Goal: Complete application form: Complete application form

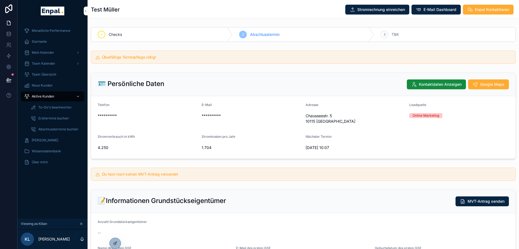
click at [0, 0] on icon at bounding box center [0, 0] width 0 height 0
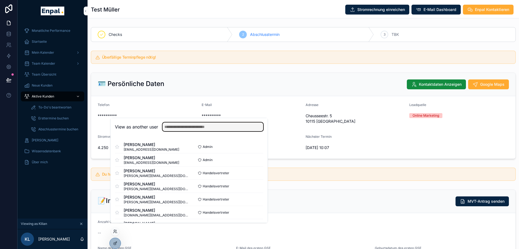
click at [179, 131] on input "text" at bounding box center [213, 126] width 101 height 9
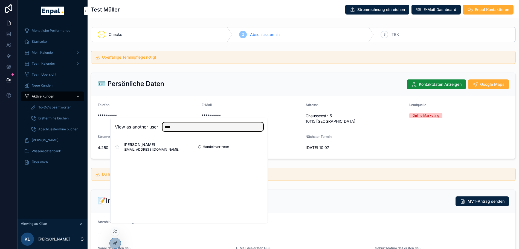
type input "****"
click at [0, 0] on button "Select" at bounding box center [0, 0] width 0 height 0
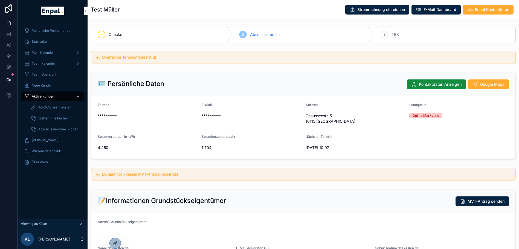
click at [222, 113] on span "**********" at bounding box center [252, 115] width 100 height 5
click at [34, 96] on span "Aktive Kunden" at bounding box center [43, 96] width 22 height 4
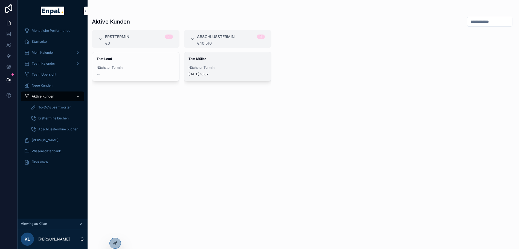
click at [205, 63] on div "Test [PERSON_NAME] Nächster Termin [DATE] 10:07" at bounding box center [227, 66] width 87 height 28
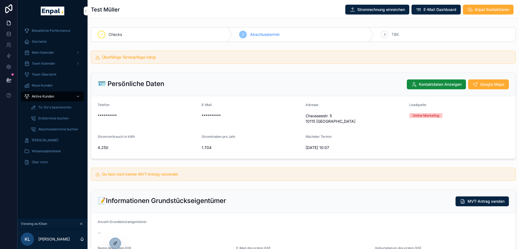
click at [41, 96] on span "Aktive Kunden" at bounding box center [43, 96] width 22 height 4
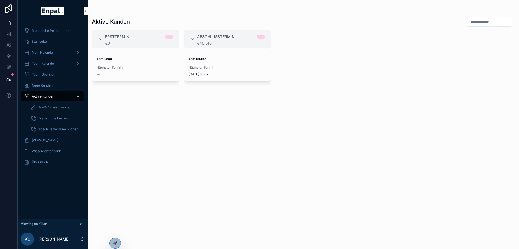
click at [42, 41] on span "Startseite" at bounding box center [39, 41] width 15 height 4
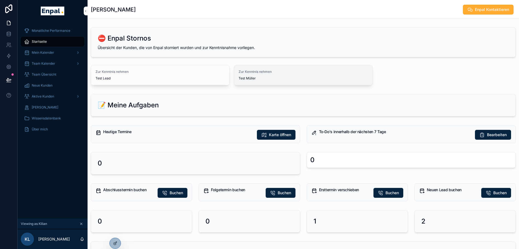
click at [292, 78] on span "Test Müller" at bounding box center [303, 78] width 129 height 4
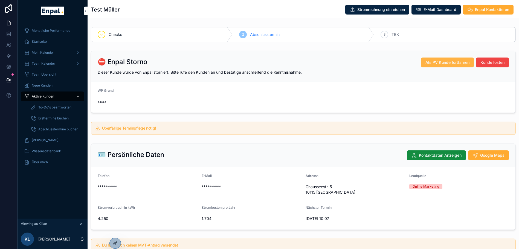
click at [458, 62] on span "Als PV Kunde fortfahren" at bounding box center [448, 62] width 44 height 5
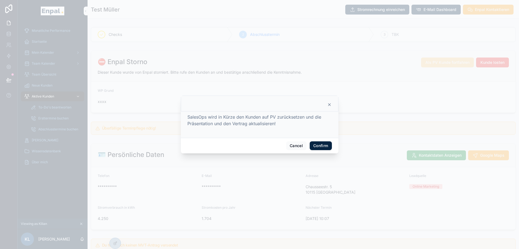
click at [318, 147] on button "Confirm" at bounding box center [321, 145] width 22 height 9
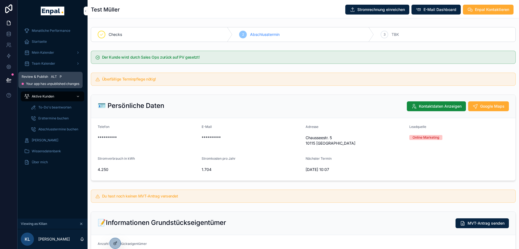
click at [5, 78] on button at bounding box center [9, 79] width 12 height 15
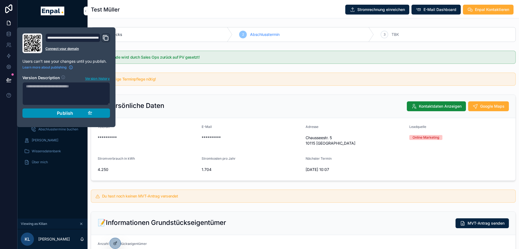
click at [73, 113] on span "Publish" at bounding box center [65, 112] width 16 height 5
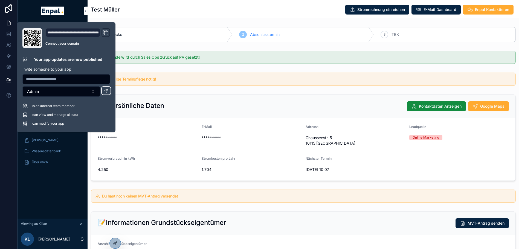
click at [242, 85] on div "Überfällige Terminpflege nötig!" at bounding box center [303, 79] width 425 height 13
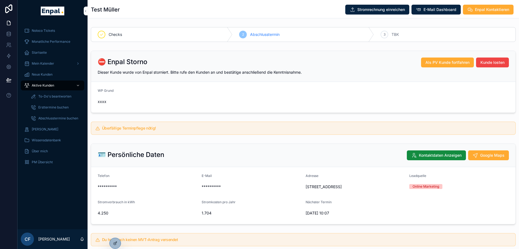
click at [42, 53] on span "Startseite" at bounding box center [39, 52] width 15 height 4
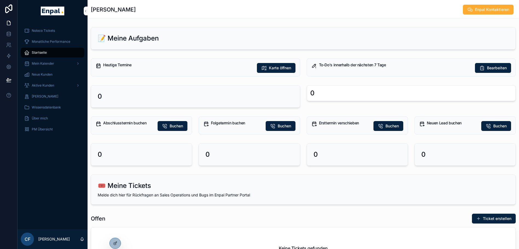
scroll to position [0, 0]
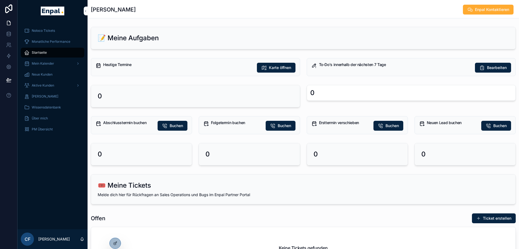
click at [48, 52] on div "Startseite" at bounding box center [52, 52] width 57 height 9
click at [42, 86] on span "Aktive Kunden" at bounding box center [43, 85] width 22 height 4
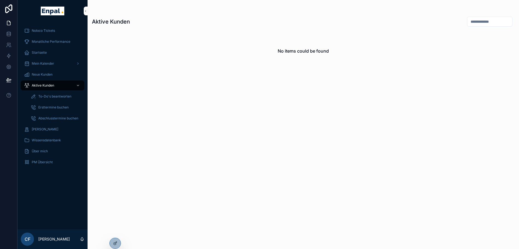
click at [0, 0] on icon at bounding box center [0, 0] width 0 height 0
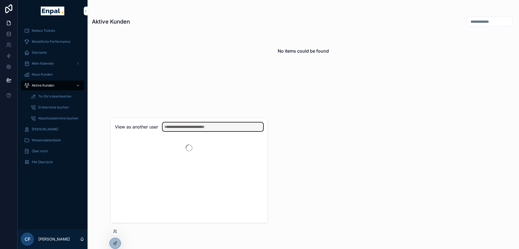
click at [184, 131] on input "text" at bounding box center [213, 126] width 101 height 9
type input "****"
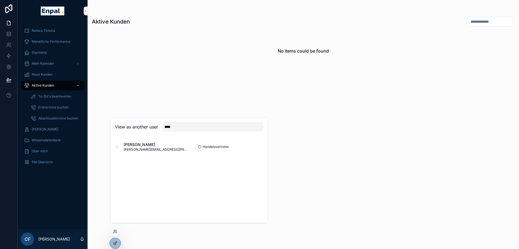
click at [0, 0] on button "Select" at bounding box center [0, 0] width 0 height 0
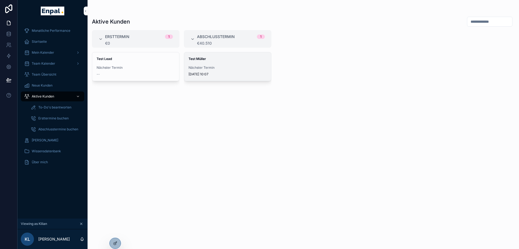
click at [207, 60] on span "Test Müller" at bounding box center [228, 59] width 78 height 4
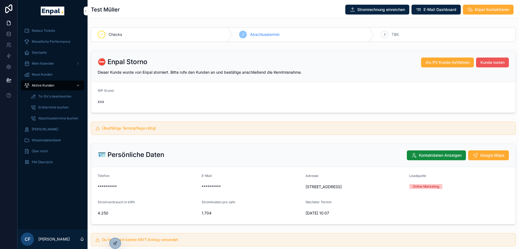
click at [484, 62] on span "Kunde losten" at bounding box center [493, 62] width 24 height 5
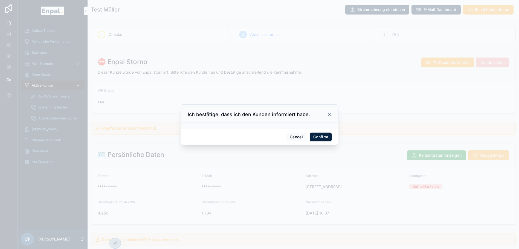
click at [321, 138] on button "Confirm" at bounding box center [321, 136] width 22 height 9
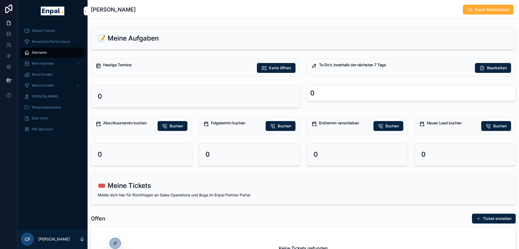
click at [41, 88] on div "Aktive Kunden" at bounding box center [52, 85] width 57 height 9
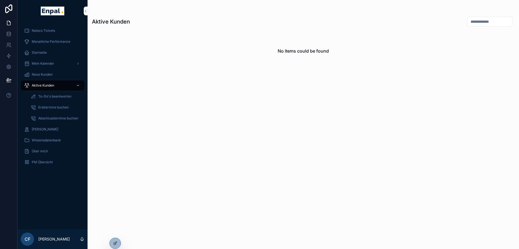
click at [0, 0] on icon at bounding box center [0, 0] width 0 height 0
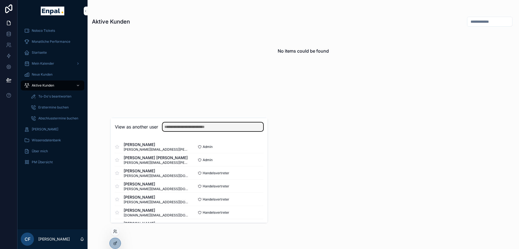
click at [198, 131] on input "text" at bounding box center [213, 126] width 101 height 9
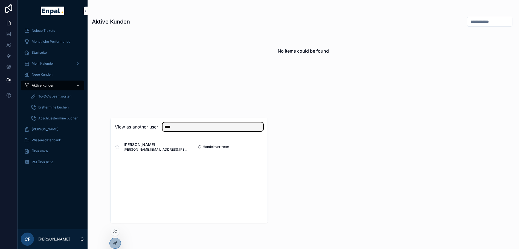
type input "****"
click at [0, 0] on button "Select" at bounding box center [0, 0] width 0 height 0
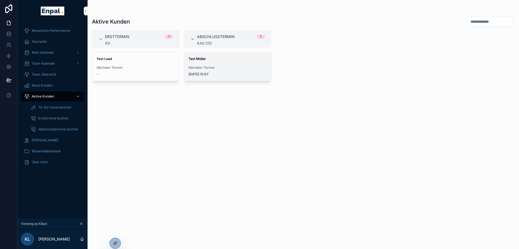
click at [212, 63] on div "Test [PERSON_NAME] Nächster Termin [DATE] 10:07" at bounding box center [227, 66] width 87 height 28
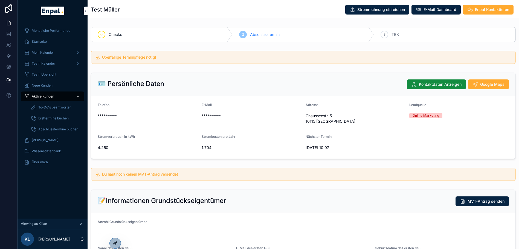
click at [114, 242] on icon at bounding box center [115, 243] width 4 height 4
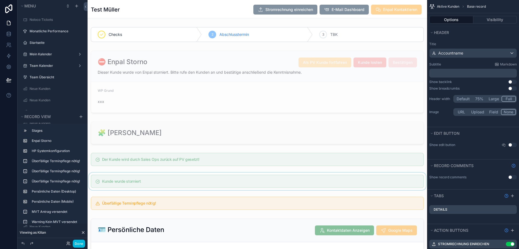
click at [182, 179] on div "scrollable content" at bounding box center [258, 181] width 340 height 18
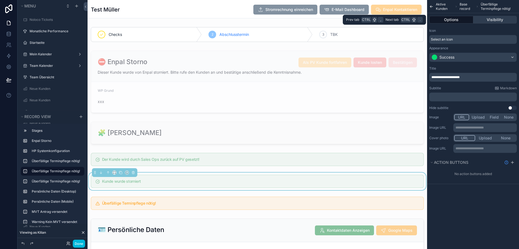
click at [481, 18] on button "Visibility" at bounding box center [495, 20] width 44 height 8
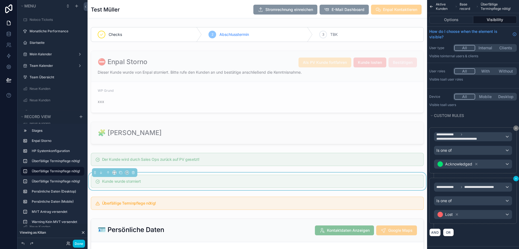
click at [518, 178] on button "scrollable content" at bounding box center [515, 178] width 5 height 5
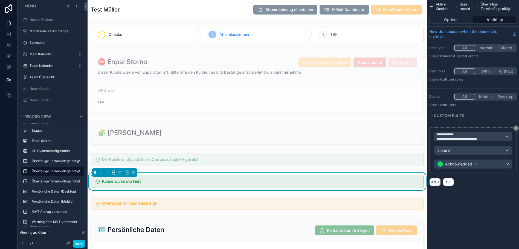
click at [441, 179] on button "AND" at bounding box center [434, 182] width 11 height 8
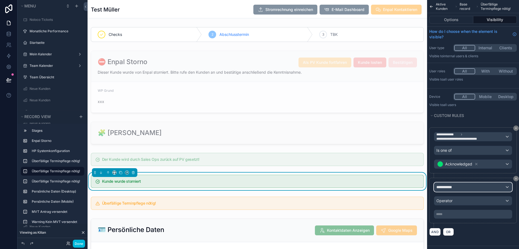
click at [454, 187] on span "**********" at bounding box center [447, 186] width 20 height 5
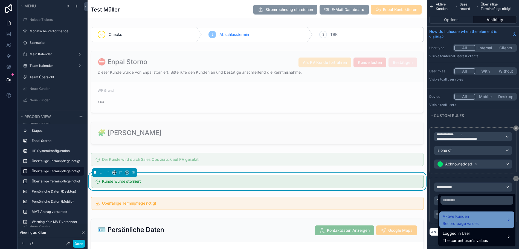
click at [458, 219] on span "Aktive Kunden" at bounding box center [461, 216] width 36 height 7
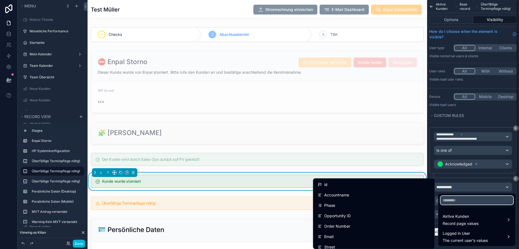
click at [458, 200] on input "text" at bounding box center [477, 200] width 73 height 9
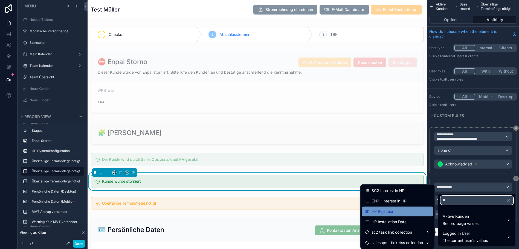
type input "**"
click at [400, 213] on div "HP Rejection" at bounding box center [397, 211] width 65 height 7
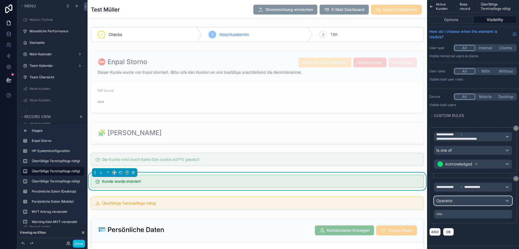
click at [453, 201] on span "Operator" at bounding box center [445, 200] width 16 height 5
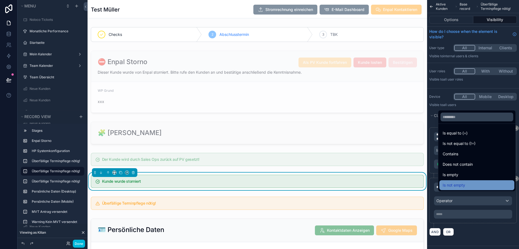
click at [453, 188] on span "Is not empty" at bounding box center [454, 185] width 22 height 7
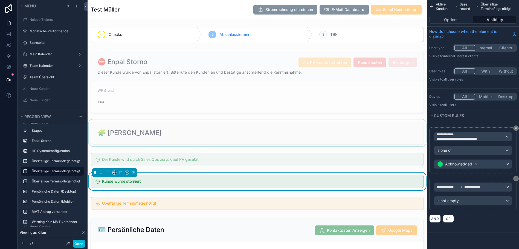
click at [214, 126] on div "scrollable content" at bounding box center [258, 132] width 340 height 27
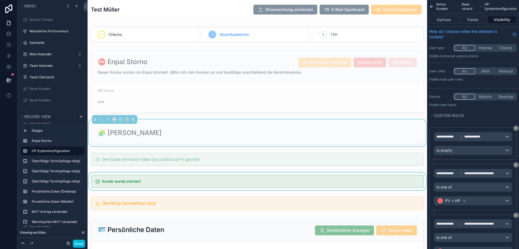
click at [217, 177] on div "scrollable content" at bounding box center [258, 181] width 340 height 18
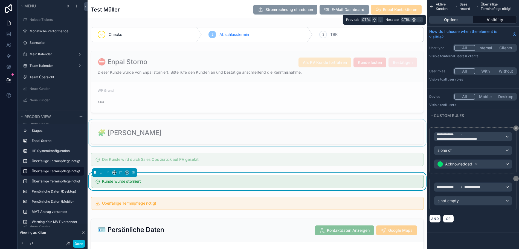
click at [452, 21] on button "Options" at bounding box center [451, 20] width 44 height 8
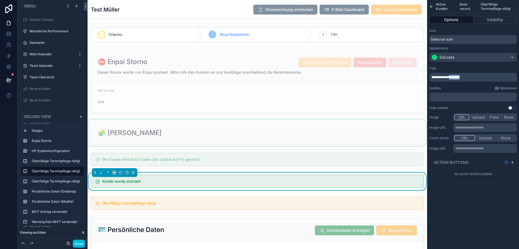
drag, startPoint x: 458, startPoint y: 77, endPoint x: 487, endPoint y: 74, distance: 28.8
click at [487, 74] on div "**********" at bounding box center [473, 77] width 88 height 9
click at [352, 140] on div "scrollable content" at bounding box center [258, 132] width 340 height 27
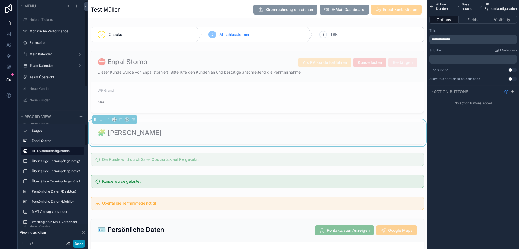
click at [79, 241] on button "Done" at bounding box center [79, 243] width 12 height 8
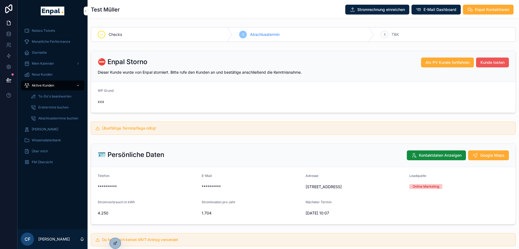
click at [490, 63] on span "Kunde losten" at bounding box center [493, 62] width 24 height 5
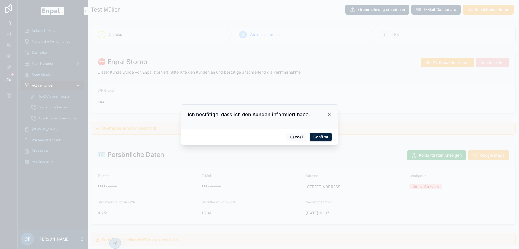
click at [316, 140] on button "Confirm" at bounding box center [321, 136] width 22 height 9
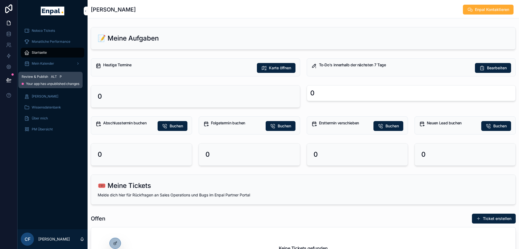
click at [9, 76] on button at bounding box center [9, 79] width 12 height 15
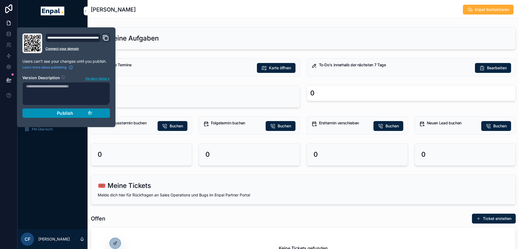
click at [72, 114] on span "Publish" at bounding box center [65, 112] width 16 height 5
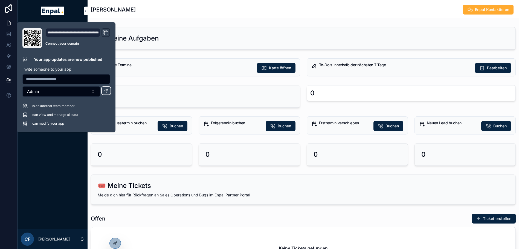
click at [155, 67] on div "Heutige Termine" at bounding box center [177, 65] width 149 height 5
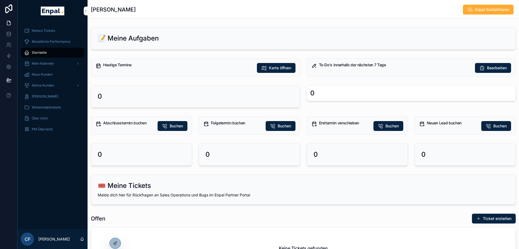
click at [39, 54] on span "Startseite" at bounding box center [39, 52] width 15 height 4
click at [52, 87] on span "Aktive Kunden" at bounding box center [43, 85] width 22 height 4
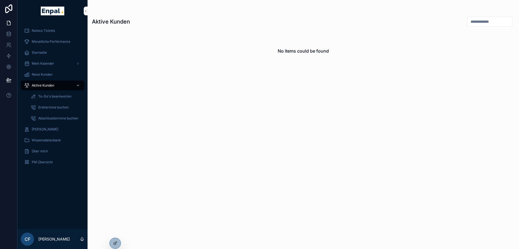
click at [0, 0] on icon at bounding box center [0, 0] width 0 height 0
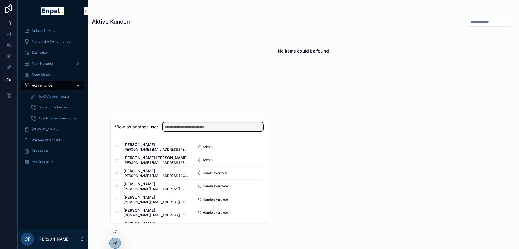
click at [172, 129] on input "text" at bounding box center [213, 126] width 101 height 9
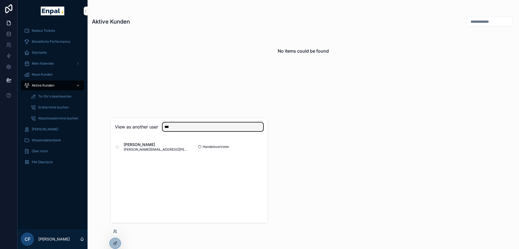
type input "***"
click at [0, 0] on button "Select" at bounding box center [0, 0] width 0 height 0
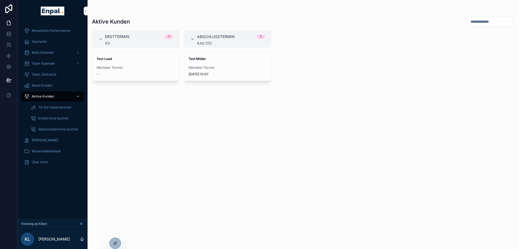
click at [40, 94] on span "Aktive Kunden" at bounding box center [43, 96] width 22 height 4
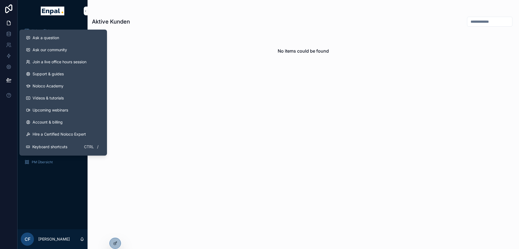
click at [162, 47] on div "No items could be found" at bounding box center [303, 51] width 423 height 42
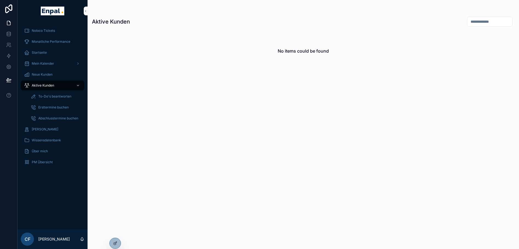
click at [0, 0] on div at bounding box center [0, 0] width 0 height 0
click at [0, 0] on icon at bounding box center [0, 0] width 0 height 0
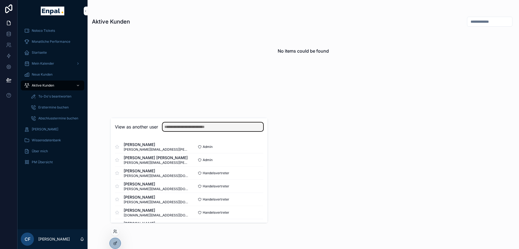
click at [193, 129] on input "text" at bounding box center [213, 126] width 101 height 9
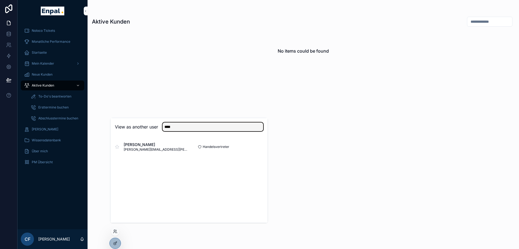
type input "****"
click at [0, 0] on button "Select" at bounding box center [0, 0] width 0 height 0
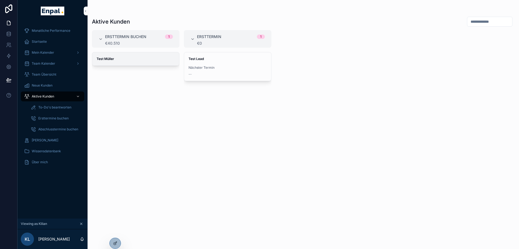
click at [132, 58] on span "Test Müller" at bounding box center [136, 59] width 78 height 4
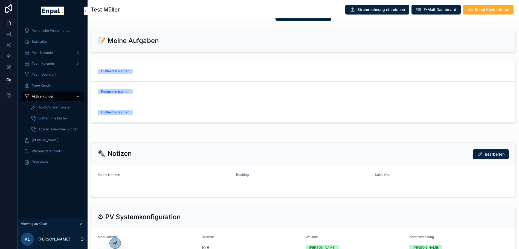
scroll to position [299, 0]
click at [145, 70] on div "Ersttermin buchen" at bounding box center [147, 71] width 98 height 5
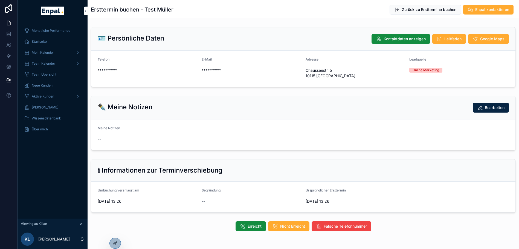
scroll to position [15, 0]
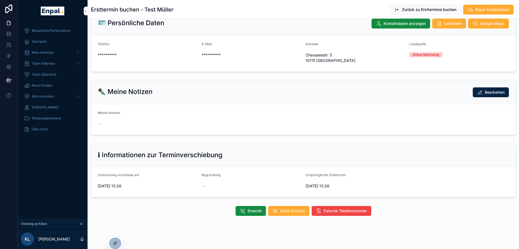
click at [48, 93] on div "Aktive Kunden" at bounding box center [52, 96] width 57 height 9
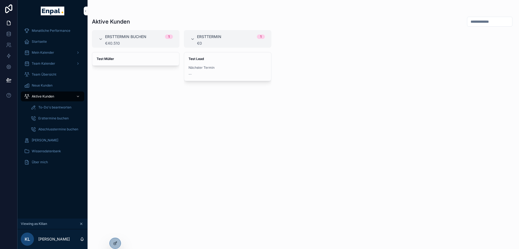
click at [141, 100] on div "Test Müller" at bounding box center [136, 147] width 88 height 190
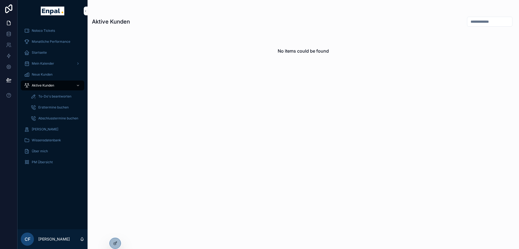
click at [0, 0] on icon at bounding box center [0, 0] width 0 height 0
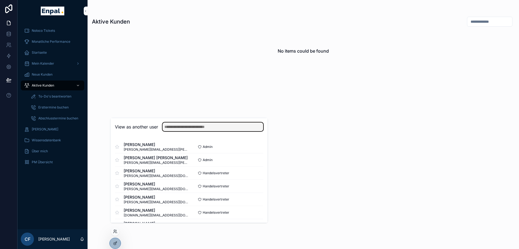
click at [177, 131] on input "text" at bounding box center [213, 126] width 101 height 9
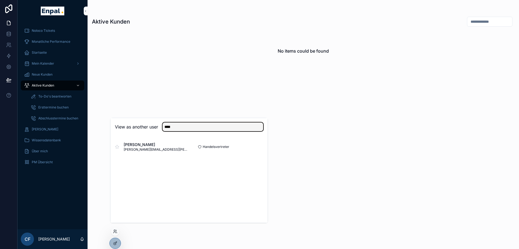
type input "****"
click at [0, 0] on button "Select" at bounding box center [0, 0] width 0 height 0
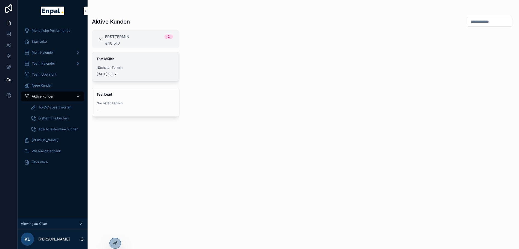
click at [112, 70] on div "Nächster Termin [DATE] 10:07" at bounding box center [136, 70] width 78 height 11
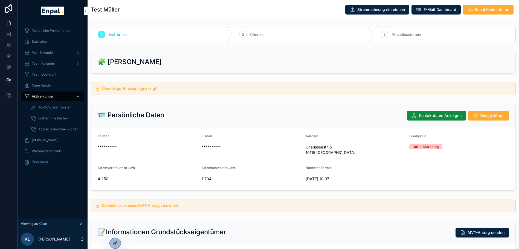
click at [149, 65] on h2 "🧩 Kombi Kunde" at bounding box center [130, 61] width 64 height 9
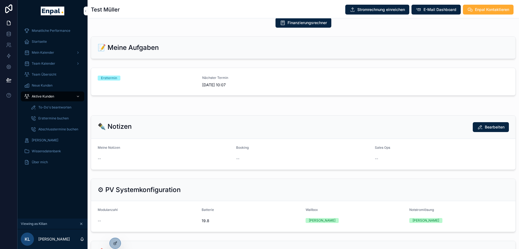
scroll to position [297, 0]
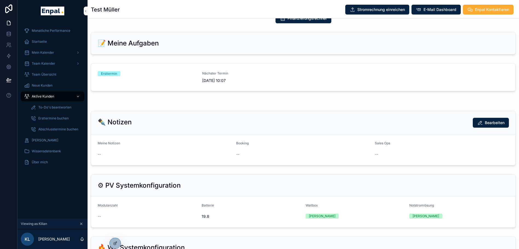
click at [207, 78] on span "8.10.2025 10:07" at bounding box center [251, 80] width 98 height 5
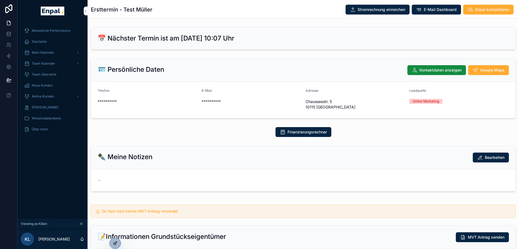
click at [116, 242] on icon at bounding box center [115, 243] width 4 height 4
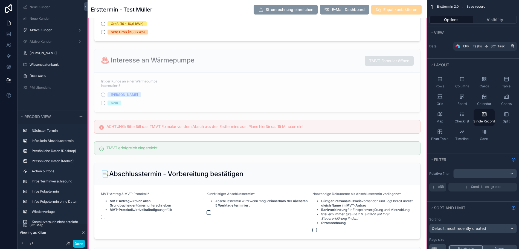
scroll to position [1043, 0]
click at [193, 68] on div "scrollable content" at bounding box center [258, 2] width 340 height 819
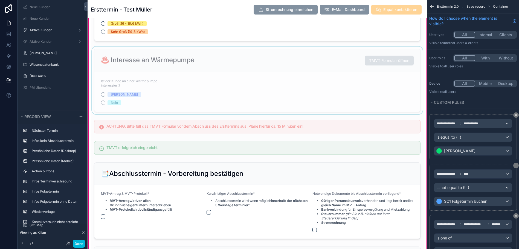
click at [208, 91] on div "scrollable content" at bounding box center [257, 81] width 333 height 68
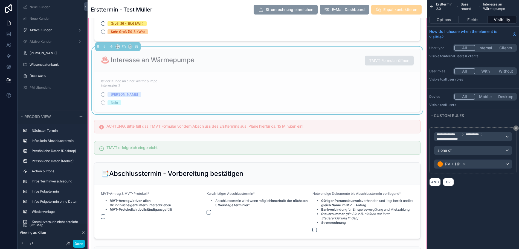
click at [248, 63] on div "♨️ Interesse an Wärmepumpe TMVT Formular öffnen" at bounding box center [257, 61] width 313 height 10
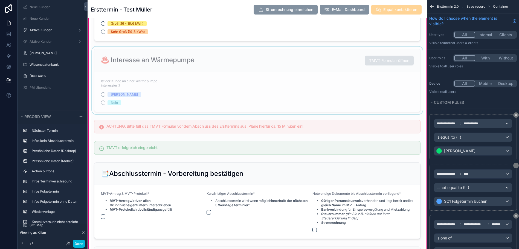
click at [259, 63] on div "scrollable content" at bounding box center [257, 81] width 333 height 68
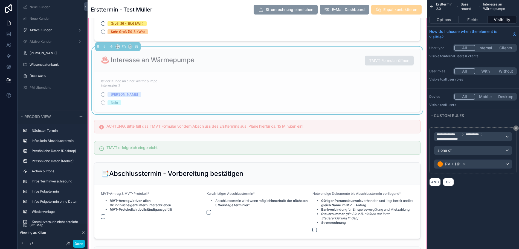
click at [283, 68] on div "♨️ Interesse an Wärmepumpe TMVT Formular öffnen" at bounding box center [257, 60] width 326 height 23
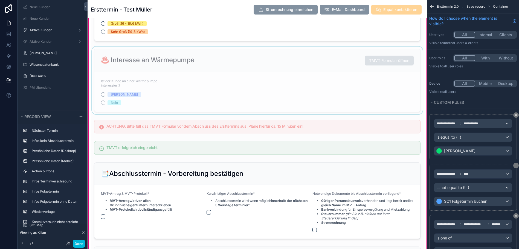
click at [283, 68] on div "scrollable content" at bounding box center [257, 81] width 333 height 68
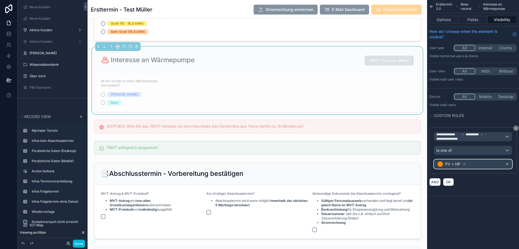
click at [481, 164] on div "PV + HP" at bounding box center [473, 164] width 78 height 9
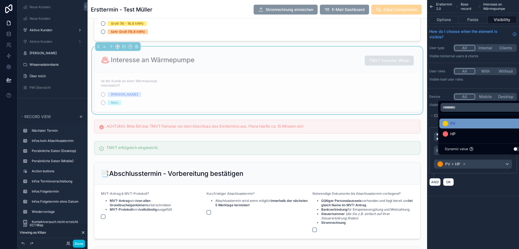
click at [457, 127] on div "PV" at bounding box center [484, 123] width 82 height 7
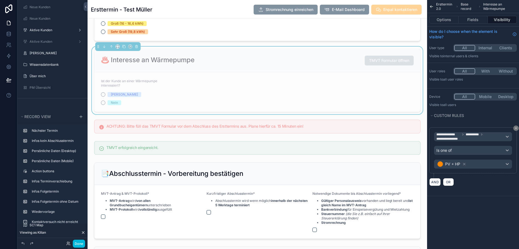
click at [484, 201] on div "**********" at bounding box center [473, 102] width 92 height 205
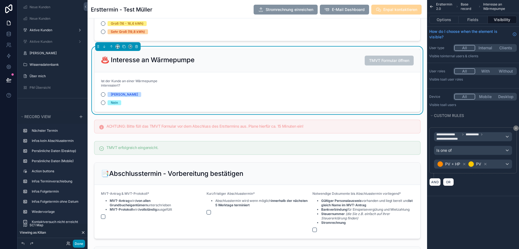
click at [77, 243] on button "Done" at bounding box center [79, 243] width 12 height 8
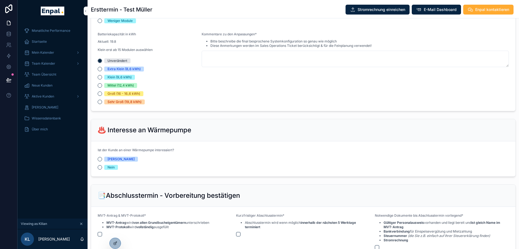
scroll to position [471, 0]
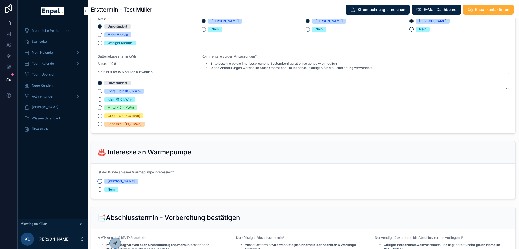
click at [99, 179] on button "[PERSON_NAME]" at bounding box center [100, 181] width 4 height 4
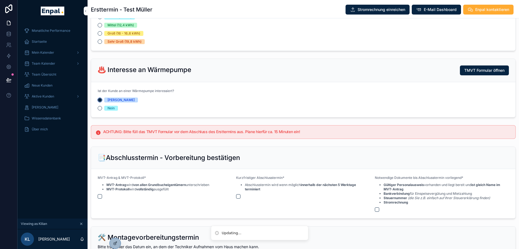
scroll to position [555, 0]
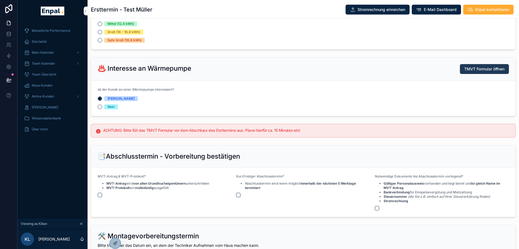
click at [472, 69] on span "TMVT Formular öffnen" at bounding box center [484, 68] width 40 height 5
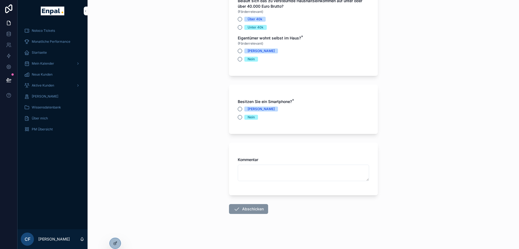
scroll to position [10, 0]
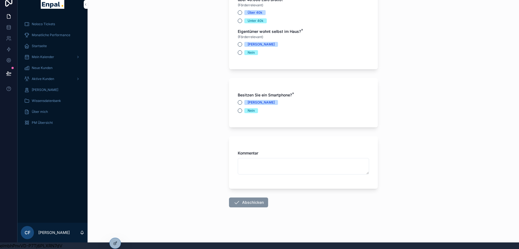
click at [246, 207] on span "Abschicken" at bounding box center [248, 202] width 39 height 10
click at [241, 103] on button "[PERSON_NAME]" at bounding box center [240, 102] width 4 height 4
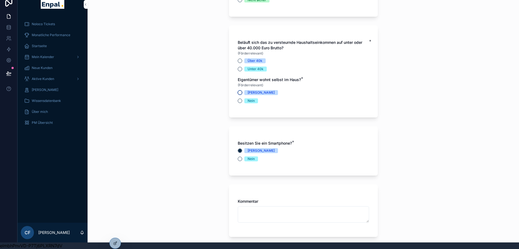
click at [241, 92] on button "[PERSON_NAME]" at bounding box center [240, 92] width 4 height 4
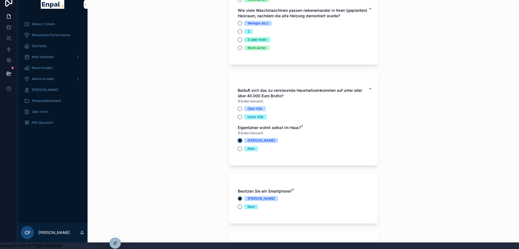
scroll to position [1661, 0]
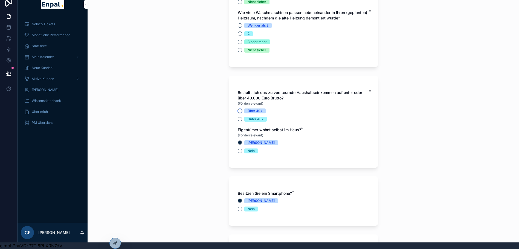
click at [239, 112] on button "Über 40k" at bounding box center [240, 111] width 4 height 4
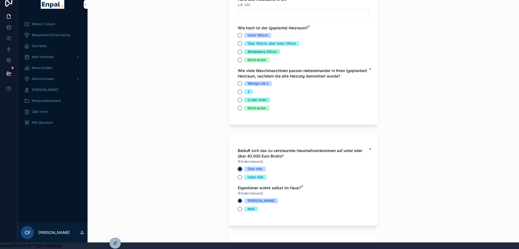
scroll to position [1603, 0]
click at [240, 85] on button "Weniger als 2" at bounding box center [240, 84] width 4 height 4
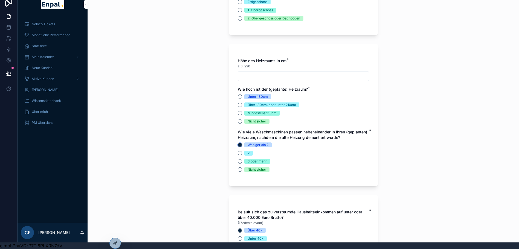
scroll to position [1542, 0]
click at [240, 154] on button "2" at bounding box center [240, 153] width 4 height 4
click at [239, 106] on button "Über 180cm, aber unter 210cm" at bounding box center [240, 105] width 4 height 4
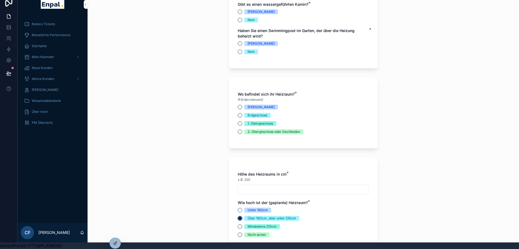
scroll to position [1428, 0]
click at [241, 108] on button "[PERSON_NAME]" at bounding box center [240, 107] width 4 height 4
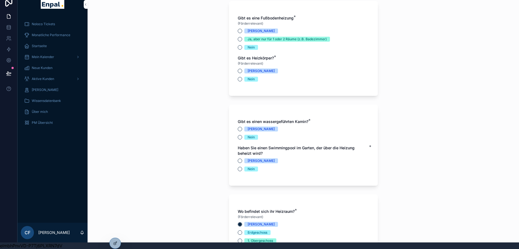
scroll to position [1311, 0]
click at [240, 163] on button "[PERSON_NAME]" at bounding box center [240, 161] width 4 height 4
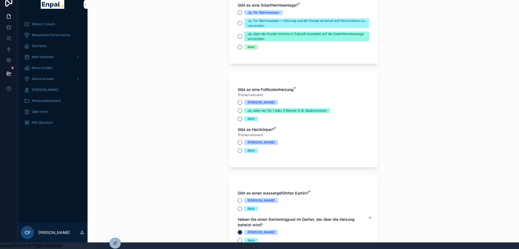
scroll to position [1242, 0]
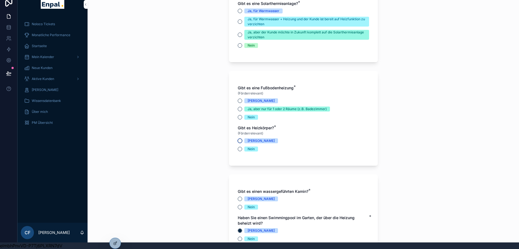
click at [240, 142] on button "[PERSON_NAME]" at bounding box center [240, 140] width 4 height 4
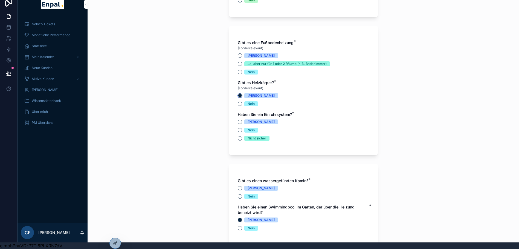
scroll to position [1287, 0]
click at [239, 131] on button "Nein" at bounding box center [240, 130] width 4 height 4
click at [241, 123] on button "[PERSON_NAME]" at bounding box center [240, 121] width 4 height 4
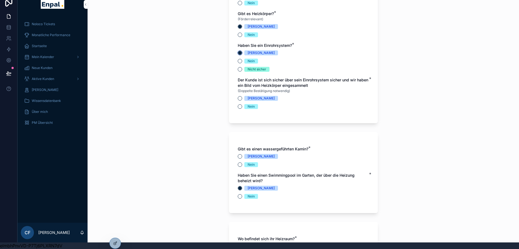
scroll to position [1373, 0]
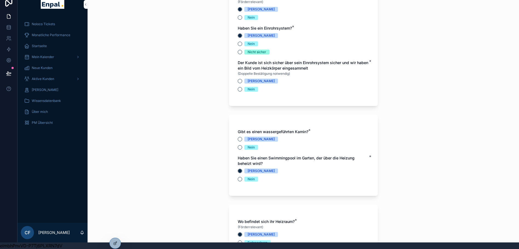
click at [238, 81] on div "[PERSON_NAME]" at bounding box center [303, 81] width 131 height 5
click at [240, 83] on button "[PERSON_NAME]" at bounding box center [240, 81] width 4 height 4
click at [239, 141] on button "[PERSON_NAME]" at bounding box center [240, 139] width 4 height 4
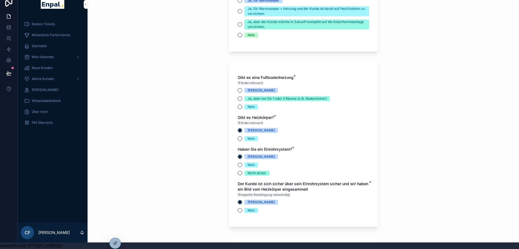
scroll to position [1252, 0]
click at [240, 93] on button "[PERSON_NAME]" at bounding box center [240, 90] width 4 height 4
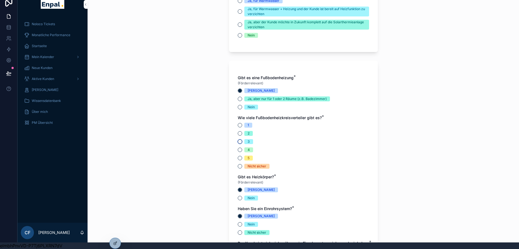
click at [239, 142] on button "3" at bounding box center [240, 141] width 4 height 4
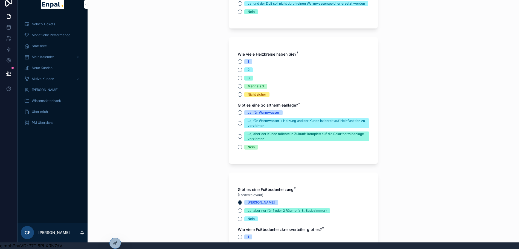
scroll to position [1139, 0]
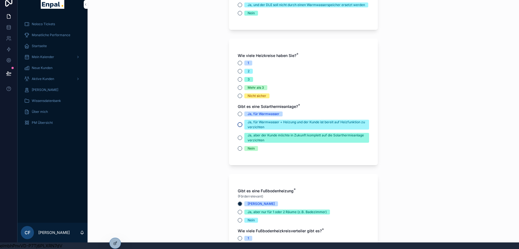
click at [238, 127] on button "Ja, für Warmwasser + Heizung und der Kunde ist bereit auf Heizfunktion zu verzi…" at bounding box center [240, 124] width 4 height 4
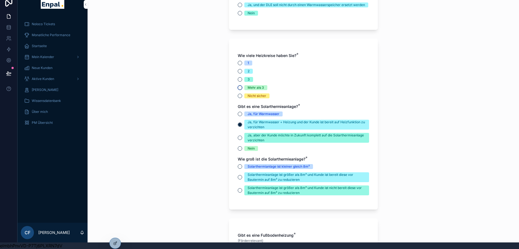
click at [239, 88] on button "Mehr als 3" at bounding box center [240, 87] width 4 height 4
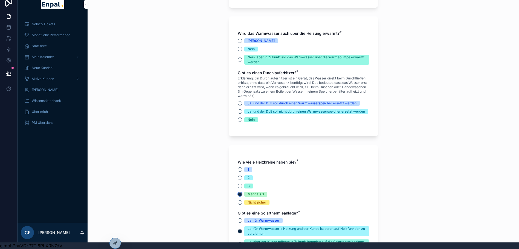
scroll to position [1018, 0]
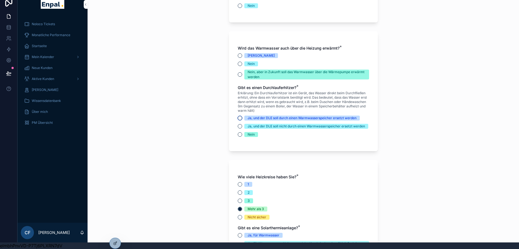
click at [241, 116] on button "Ja, und der DLE soll durch einen Warmwasserspeicher ersetzt werden" at bounding box center [240, 118] width 4 height 4
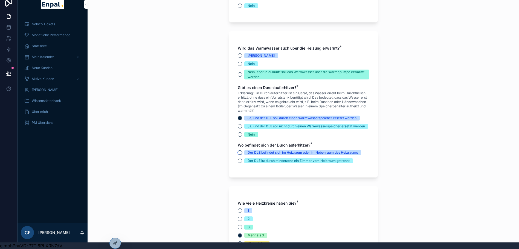
click at [241, 152] on button "Der DLE befindet sich im Heizraum oder im Nebenraum des Heizraums" at bounding box center [240, 152] width 4 height 4
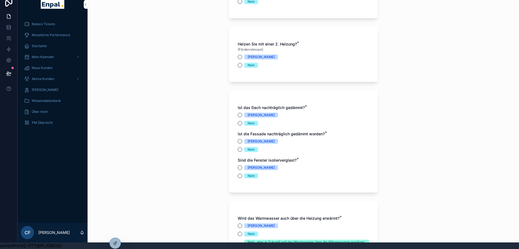
scroll to position [847, 0]
click at [240, 139] on button "[PERSON_NAME]" at bounding box center [240, 141] width 4 height 4
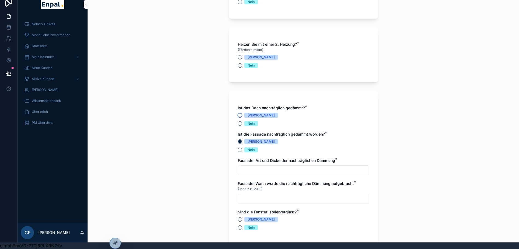
click at [239, 113] on button "[PERSON_NAME]" at bounding box center [240, 115] width 4 height 4
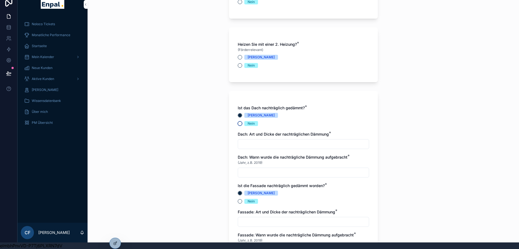
click at [240, 121] on button "Nein" at bounding box center [240, 123] width 4 height 4
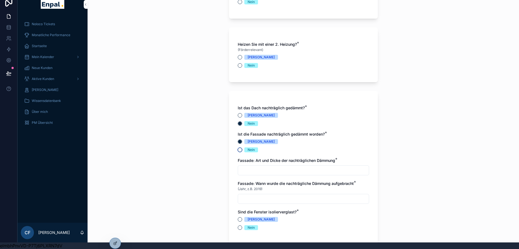
click at [240, 148] on button "Nein" at bounding box center [240, 150] width 4 height 4
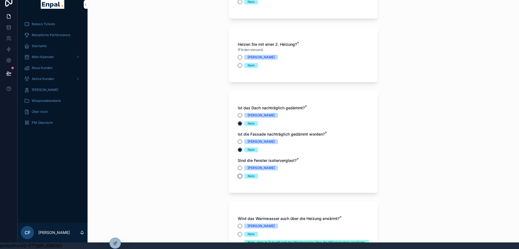
click at [241, 174] on button "Nein" at bounding box center [240, 176] width 4 height 4
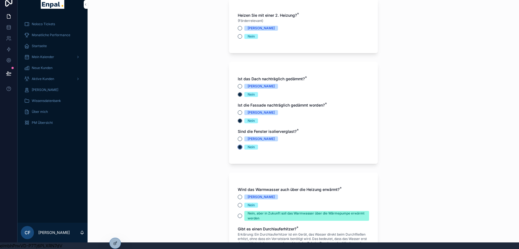
scroll to position [889, 0]
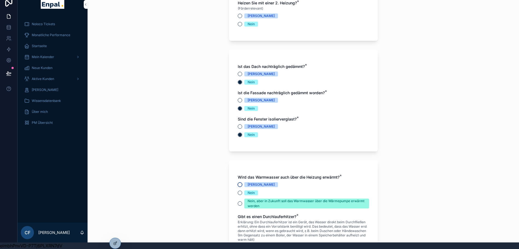
click at [241, 182] on button "[PERSON_NAME]" at bounding box center [240, 184] width 4 height 4
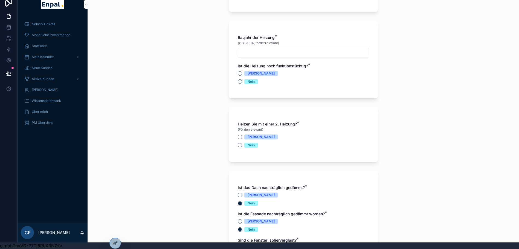
scroll to position [739, 0]
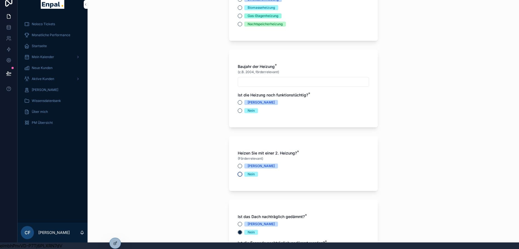
click at [240, 172] on button "Nein" at bounding box center [240, 174] width 4 height 4
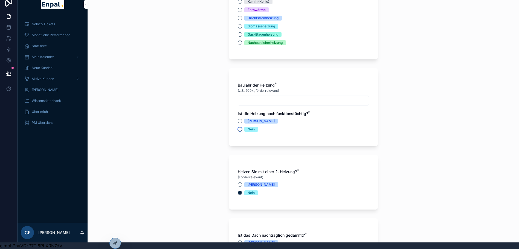
click at [241, 127] on button "Nein" at bounding box center [240, 129] width 4 height 4
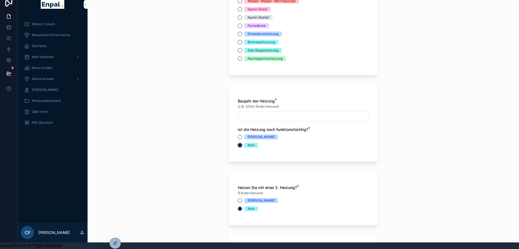
scroll to position [704, 0]
click at [250, 114] on input "scrollable content" at bounding box center [303, 117] width 131 height 8
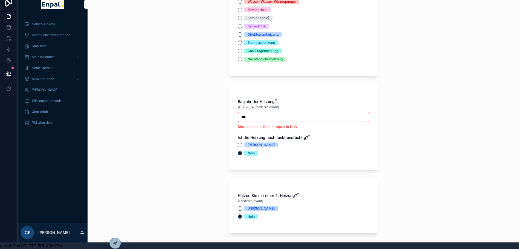
click at [265, 113] on input "***" at bounding box center [303, 117] width 131 height 8
click at [248, 113] on input "***" at bounding box center [303, 117] width 131 height 8
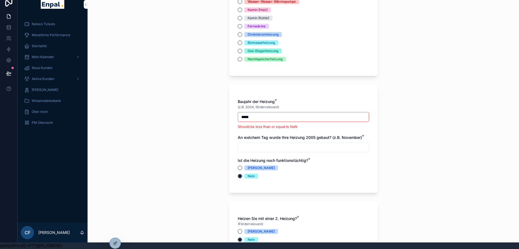
type input "*****"
click at [206, 69] on div "**********" at bounding box center [304, 117] width 432 height 249
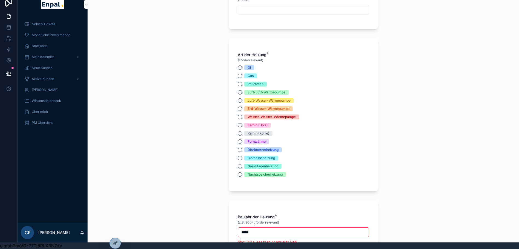
scroll to position [588, 0]
click at [241, 123] on button "Kamin (Holz)" at bounding box center [240, 125] width 4 height 4
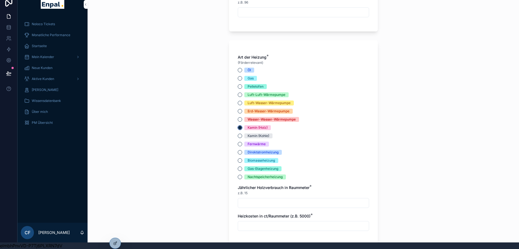
scroll to position [586, 0]
click at [246, 199] on input "scrollable content" at bounding box center [303, 203] width 131 height 8
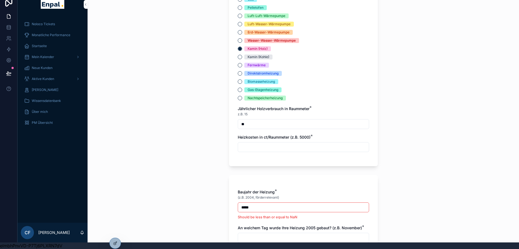
scroll to position [665, 0]
type input "**"
click at [249, 143] on input "scrollable content" at bounding box center [303, 147] width 131 height 8
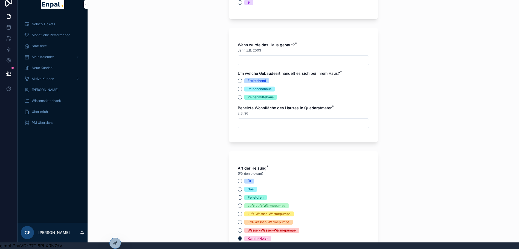
scroll to position [475, 0]
type input "*****"
click at [255, 95] on div "Reihenmittehaus" at bounding box center [261, 97] width 26 height 5
click at [242, 95] on button "Reihenmittehaus" at bounding box center [240, 97] width 4 height 4
click at [249, 122] on input "scrollable content" at bounding box center [303, 124] width 131 height 8
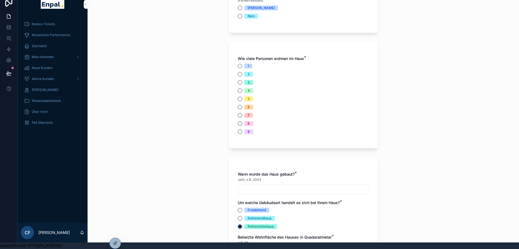
scroll to position [345, 0]
type input "***"
click at [239, 83] on div "1 2 3 4 5 6 7 8 9" at bounding box center [303, 99] width 131 height 71
click at [240, 89] on button "4" at bounding box center [240, 91] width 4 height 4
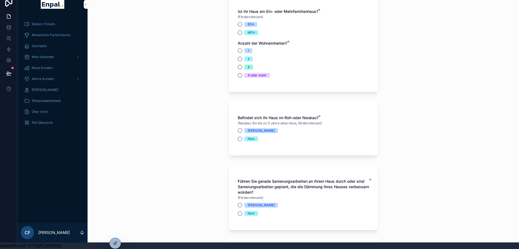
scroll to position [148, 0]
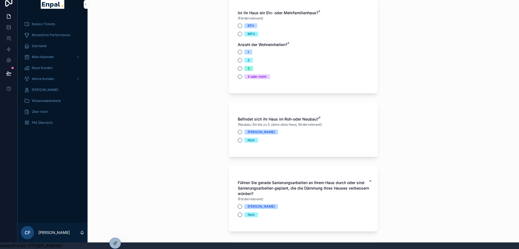
click at [241, 204] on div "[PERSON_NAME]" at bounding box center [303, 206] width 131 height 5
click at [241, 204] on button "[PERSON_NAME]" at bounding box center [240, 206] width 4 height 4
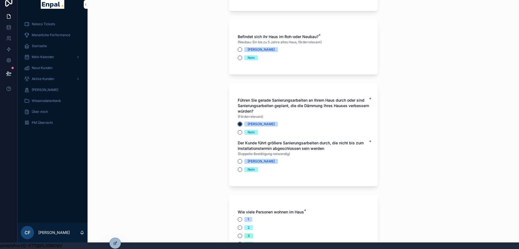
scroll to position [230, 0]
click at [238, 130] on button "Nein" at bounding box center [240, 132] width 4 height 4
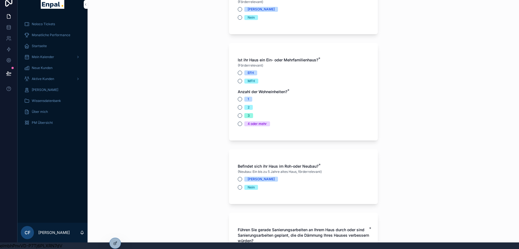
scroll to position [101, 0]
click at [238, 105] on div "2" at bounding box center [303, 107] width 131 height 5
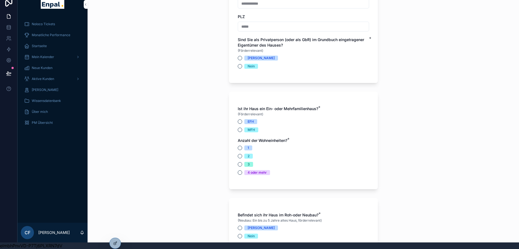
scroll to position [51, 0]
click at [241, 154] on button "2" at bounding box center [240, 156] width 4 height 4
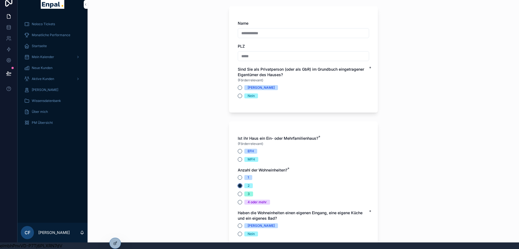
scroll to position [0, 0]
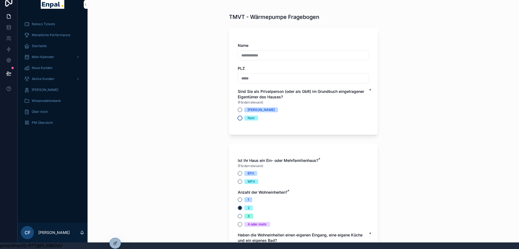
click at [240, 116] on button "Nein" at bounding box center [240, 118] width 4 height 4
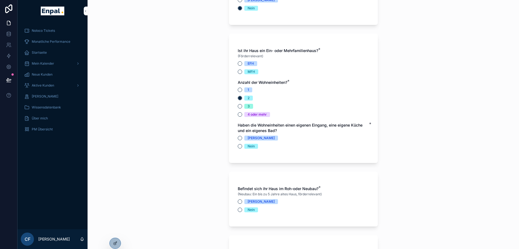
scroll to position [78, 0]
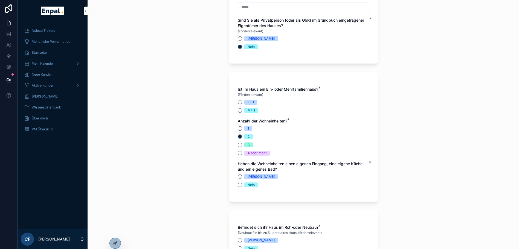
click at [238, 240] on div "[PERSON_NAME]" at bounding box center [303, 240] width 131 height 5
click at [240, 241] on button "[PERSON_NAME]" at bounding box center [240, 240] width 4 height 4
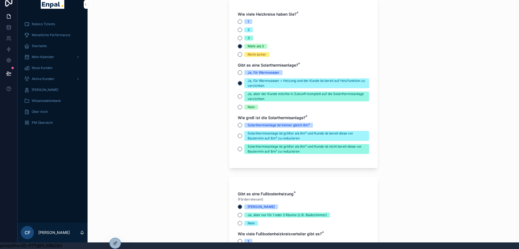
scroll to position [1322, 0]
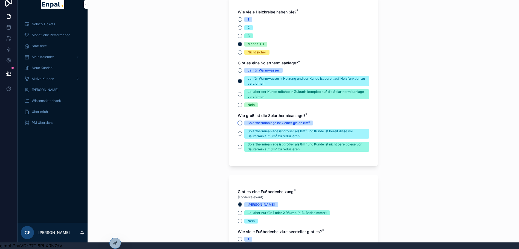
click at [240, 125] on button "Solarthermianlage ist kleiner gleich 8m²" at bounding box center [240, 123] width 4 height 4
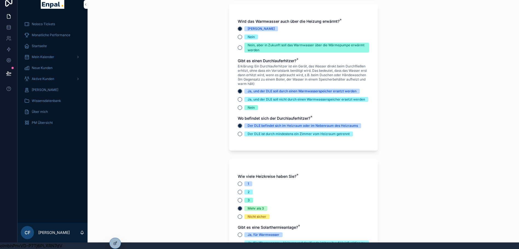
scroll to position [1158, 0]
click at [241, 98] on button "Ja, und der DLE soll nicht durch einen Warmwasserspeicher ersetzt werden" at bounding box center [240, 99] width 4 height 4
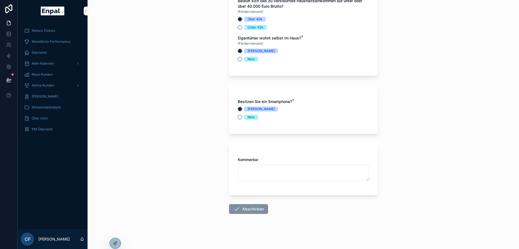
scroll to position [11, 0]
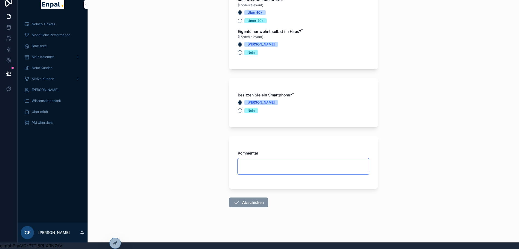
click at [263, 164] on textarea "scrollable content" at bounding box center [303, 166] width 131 height 16
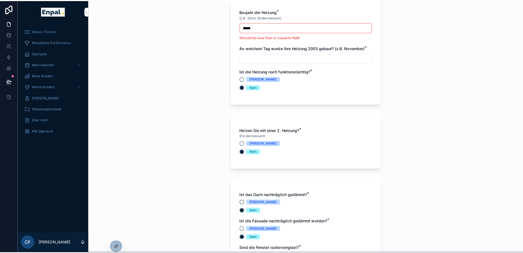
scroll to position [884, 0]
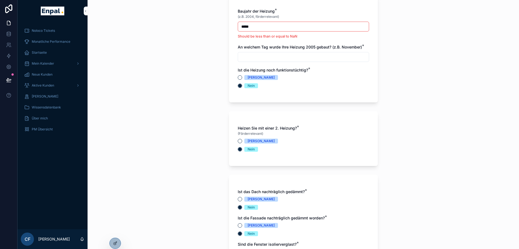
type textarea "*"
click at [247, 58] on input "scrollable content" at bounding box center [303, 57] width 131 height 8
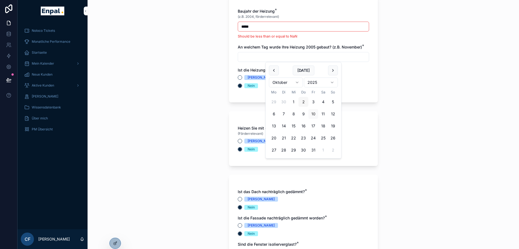
click at [302, 104] on button "2" at bounding box center [304, 102] width 10 height 10
click at [315, 85] on html "**********" at bounding box center [259, 127] width 519 height 255
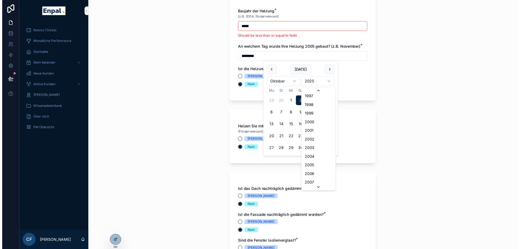
scroll to position [853, 0]
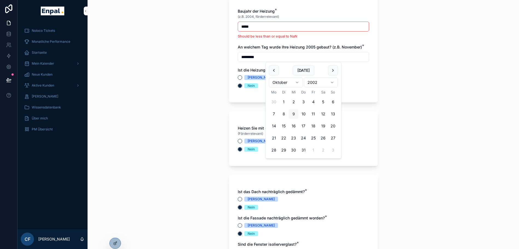
click at [294, 113] on button "9" at bounding box center [294, 114] width 10 height 10
type input "*********"
click at [192, 90] on div "**********" at bounding box center [304, 124] width 432 height 249
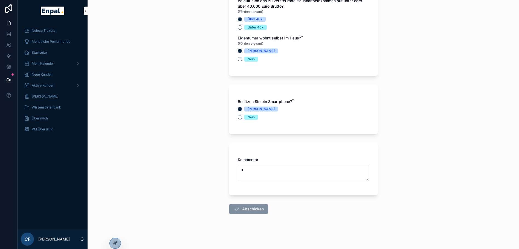
scroll to position [11, 0]
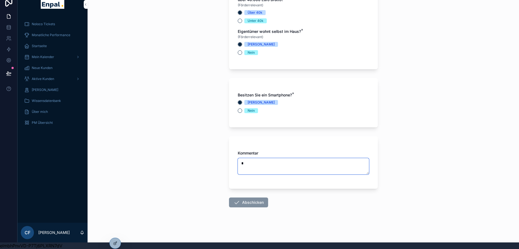
click at [246, 163] on textarea "*" at bounding box center [303, 166] width 131 height 16
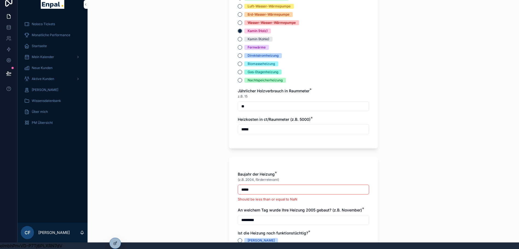
scroll to position [715, 0]
click at [263, 189] on input "*****" at bounding box center [303, 189] width 131 height 8
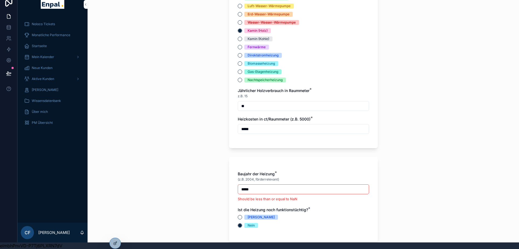
click at [255, 189] on div "*****" at bounding box center [303, 189] width 131 height 10
click at [207, 179] on div "**********" at bounding box center [304, 117] width 432 height 249
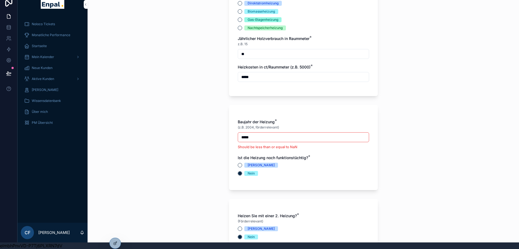
scroll to position [767, 0]
click at [258, 133] on input "*****" at bounding box center [303, 137] width 131 height 8
click at [238, 162] on div "[PERSON_NAME]" at bounding box center [303, 164] width 131 height 5
click at [241, 163] on button "[PERSON_NAME]" at bounding box center [240, 165] width 4 height 4
click at [260, 134] on input "*****" at bounding box center [303, 137] width 131 height 8
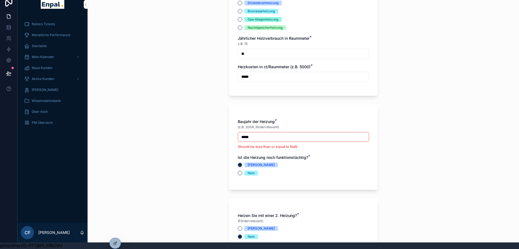
type input "*****"
click at [205, 132] on div "**********" at bounding box center [304, 117] width 432 height 249
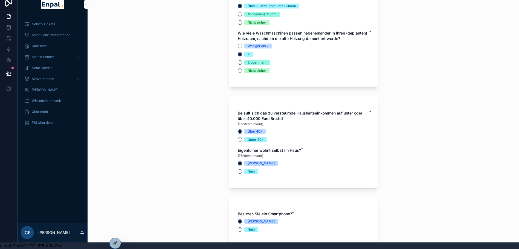
scroll to position [2052, 0]
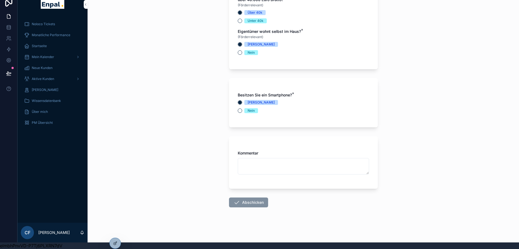
click at [242, 201] on span "Abschicken" at bounding box center [248, 202] width 39 height 10
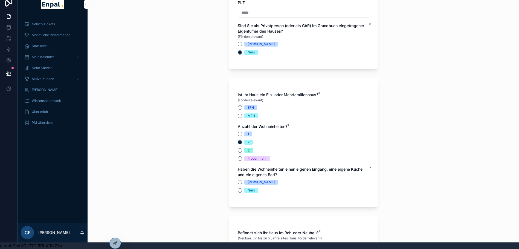
scroll to position [0, 0]
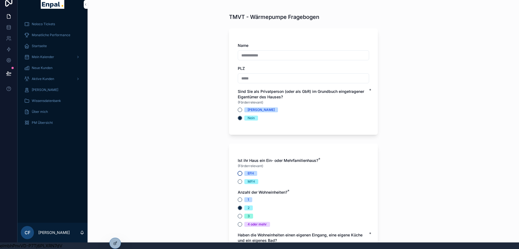
click at [239, 171] on button "EFH" at bounding box center [240, 173] width 4 height 4
click at [241, 180] on div "Ist ihr Haus ein Ein- oder Mehrfamilienhaus? * (Förderrelevant) EFH MFH Anzahl …" at bounding box center [303, 211] width 131 height 106
click at [239, 179] on button "MFH" at bounding box center [240, 181] width 4 height 4
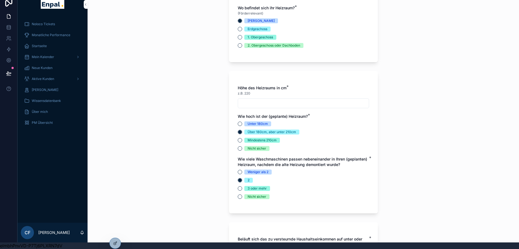
scroll to position [1807, 0]
click at [254, 105] on input "scrollable content" at bounding box center [303, 103] width 131 height 8
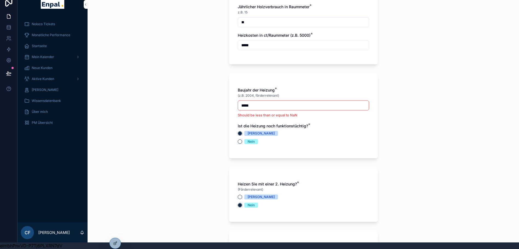
scroll to position [798, 0]
type input "***"
click at [254, 105] on input "*****" at bounding box center [303, 106] width 131 height 8
type input "*****"
click at [198, 102] on div "**********" at bounding box center [304, 117] width 432 height 249
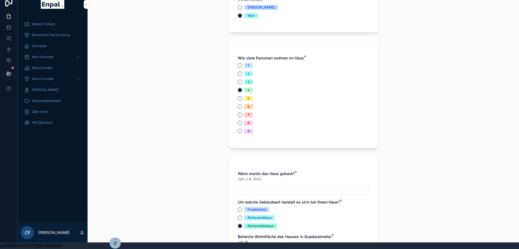
scroll to position [378, 0]
click at [250, 186] on input "scrollable content" at bounding box center [303, 189] width 131 height 8
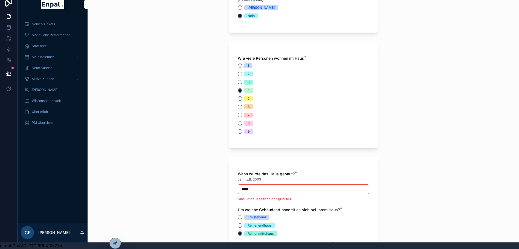
click at [208, 164] on div "**********" at bounding box center [304, 117] width 432 height 249
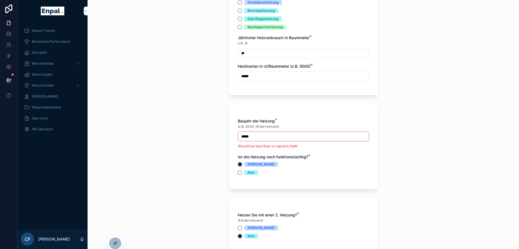
scroll to position [776, 0]
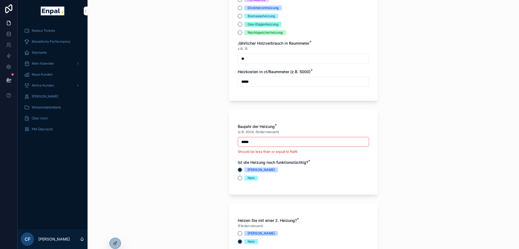
click at [253, 151] on li "Should be less than or equal to NaN" at bounding box center [303, 151] width 131 height 5
click at [257, 143] on input "*****" at bounding box center [303, 142] width 131 height 8
click at [237, 180] on div "Baujahr der Heizung * (z.B. 2004, förderrelevant) ***** Should be less than or …" at bounding box center [303, 151] width 149 height 85
click at [238, 180] on button "Nein" at bounding box center [240, 178] width 4 height 4
click at [239, 170] on button "[PERSON_NAME]" at bounding box center [240, 170] width 4 height 4
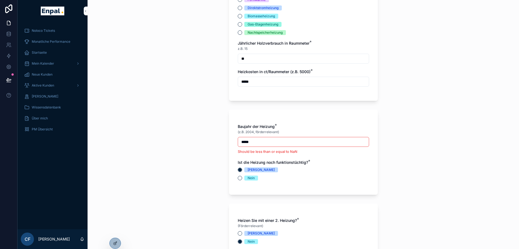
click at [259, 147] on div "***** Should be less than or equal to NaN" at bounding box center [303, 145] width 131 height 17
click at [258, 143] on input "*****" at bounding box center [303, 142] width 131 height 8
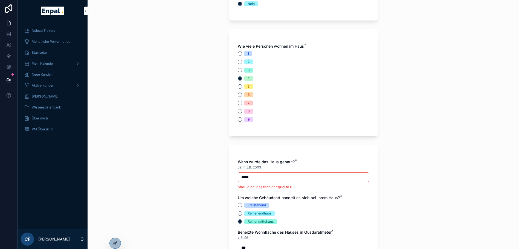
scroll to position [398, 0]
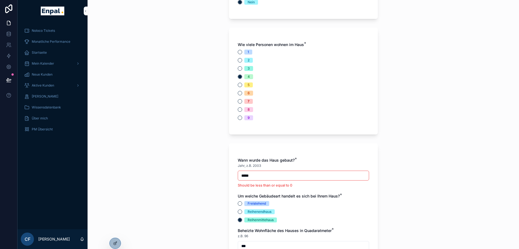
click at [262, 175] on input "*****" at bounding box center [303, 176] width 131 height 8
type input "*****"
click at [207, 172] on div "**********" at bounding box center [304, 124] width 432 height 249
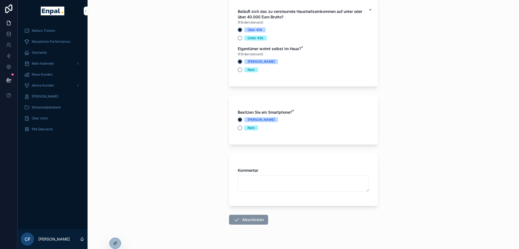
scroll to position [2060, 0]
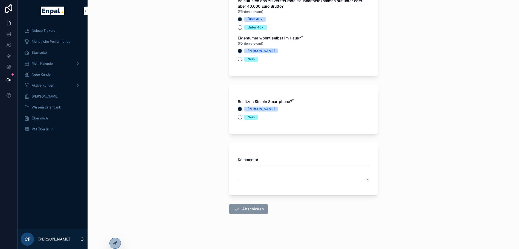
click at [244, 214] on span "Abschicken" at bounding box center [248, 209] width 39 height 10
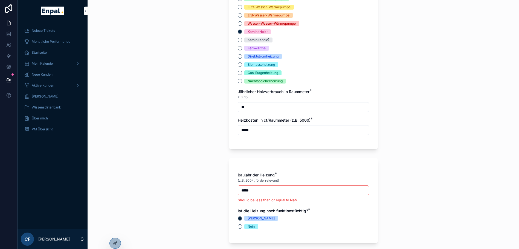
scroll to position [740, 0]
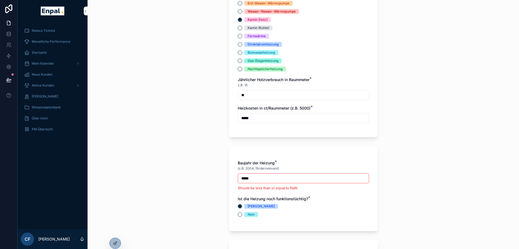
click at [255, 176] on input "*****" at bounding box center [303, 178] width 131 height 8
type input "**"
click at [185, 170] on div "**********" at bounding box center [304, 124] width 432 height 249
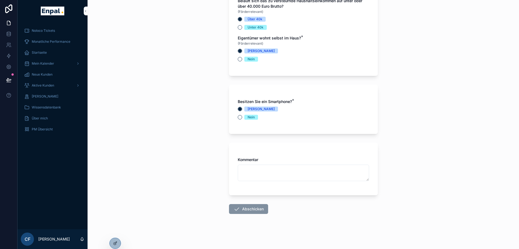
scroll to position [11, 0]
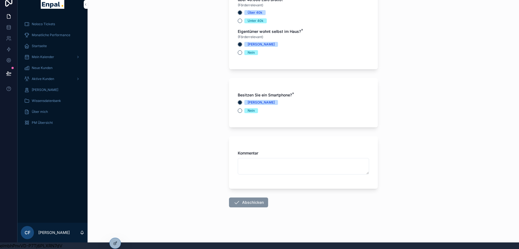
click at [241, 200] on span "Abschicken" at bounding box center [248, 202] width 39 height 10
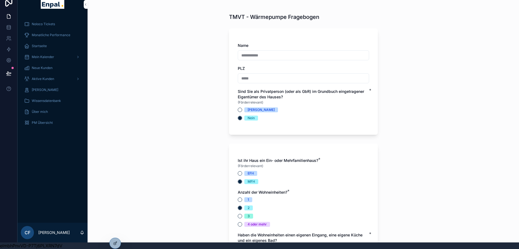
scroll to position [0, 0]
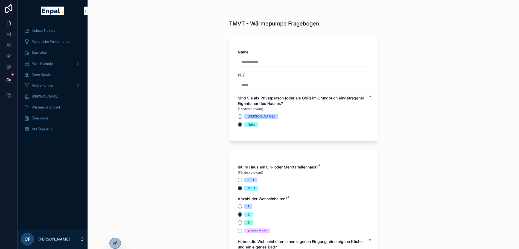
click at [250, 98] on span "Sind Sie als Privatperson (oder als GbR) im Grundbuch eingetragener Eigentümer …" at bounding box center [301, 101] width 126 height 10
drag, startPoint x: 250, startPoint y: 98, endPoint x: 223, endPoint y: 123, distance: 37.4
click at [223, 123] on div "**********" at bounding box center [304, 124] width 432 height 249
drag, startPoint x: 223, startPoint y: 123, endPoint x: 184, endPoint y: 146, distance: 45.6
click at [184, 146] on div "**********" at bounding box center [304, 124] width 432 height 249
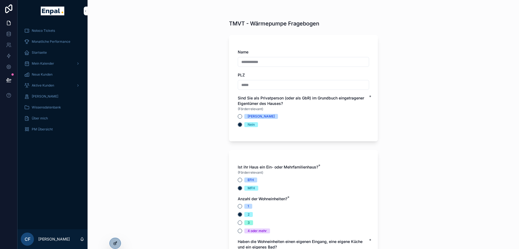
click at [118, 239] on div at bounding box center [115, 243] width 11 height 10
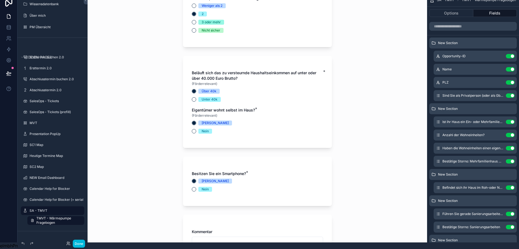
scroll to position [2060, 0]
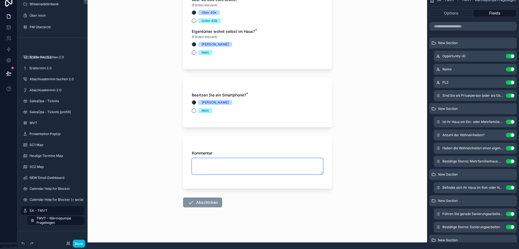
click at [213, 161] on textarea "scrollable content" at bounding box center [257, 166] width 131 height 16
click at [215, 172] on textarea "scrollable content" at bounding box center [257, 166] width 131 height 16
click at [202, 199] on span "Abschicken" at bounding box center [202, 202] width 39 height 10
click at [217, 170] on textarea "scrollable content" at bounding box center [257, 166] width 131 height 16
type textarea "**"
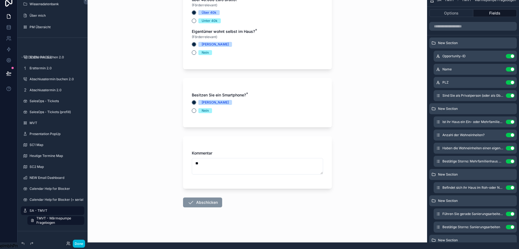
click at [195, 202] on span "Abschicken" at bounding box center [202, 202] width 39 height 10
click at [455, 9] on button "Options" at bounding box center [451, 13] width 44 height 8
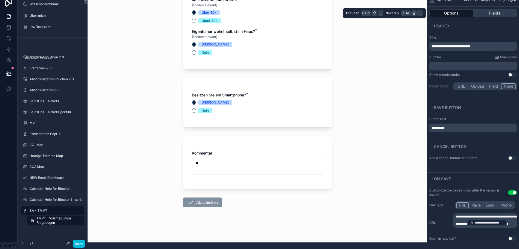
click at [493, 9] on button "Fields" at bounding box center [495, 13] width 44 height 8
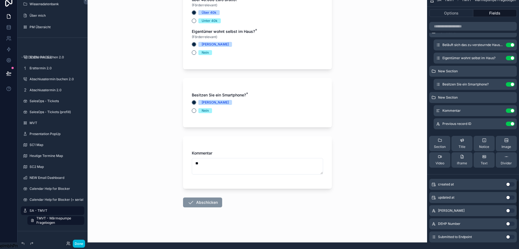
scroll to position [1193, 0]
click at [454, 9] on button "Options" at bounding box center [451, 13] width 44 height 8
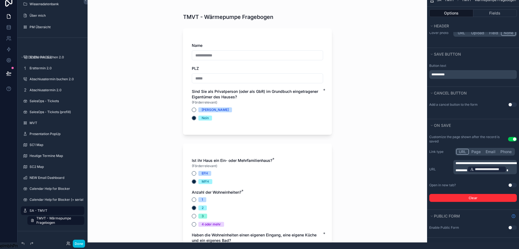
scroll to position [0, 0]
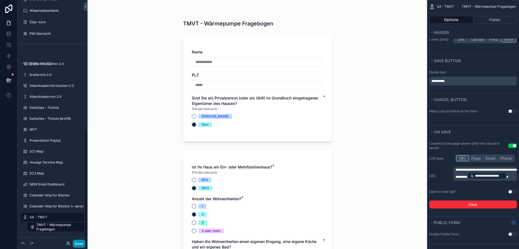
click at [76, 243] on button "Done" at bounding box center [79, 243] width 12 height 8
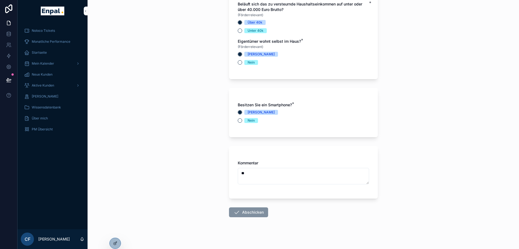
scroll to position [2060, 0]
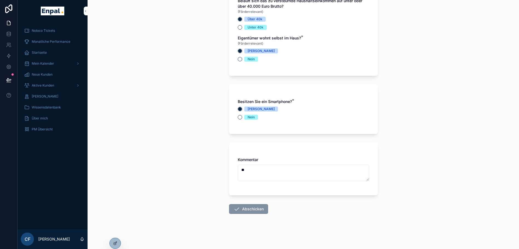
click at [240, 214] on span "Abschicken" at bounding box center [248, 209] width 39 height 10
click at [254, 179] on textarea "**" at bounding box center [303, 172] width 131 height 16
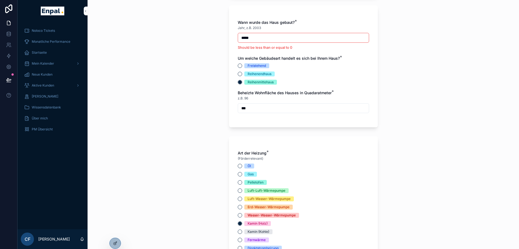
scroll to position [551, 0]
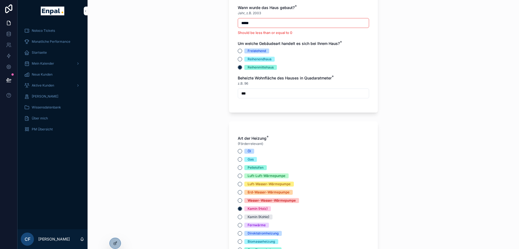
click at [269, 27] on div "*****" at bounding box center [303, 23] width 131 height 10
click at [256, 25] on input "*****" at bounding box center [303, 23] width 131 height 8
type input "*****"
click at [233, 25] on div "Wann wurde das Haus gebaut? * Jahr, z.B. 2003 ***** Should be less than or equa…" at bounding box center [303, 52] width 149 height 122
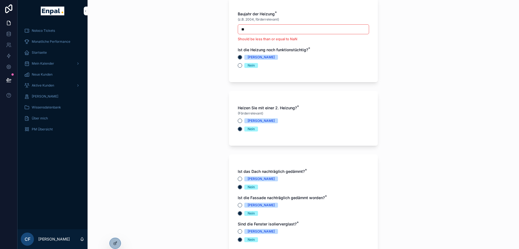
scroll to position [874, 0]
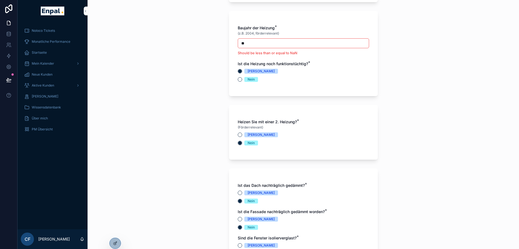
click at [249, 47] on input "**" at bounding box center [303, 43] width 131 height 8
type input "*****"
click at [241, 49] on div "***** Should be less than or equal to NaN" at bounding box center [303, 46] width 131 height 17
click at [212, 59] on div "**********" at bounding box center [304, 124] width 432 height 249
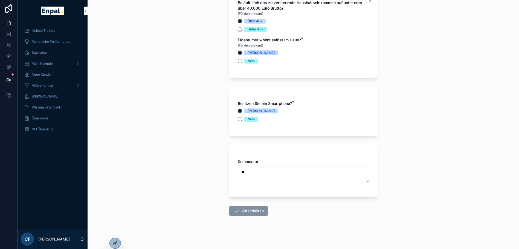
scroll to position [11, 0]
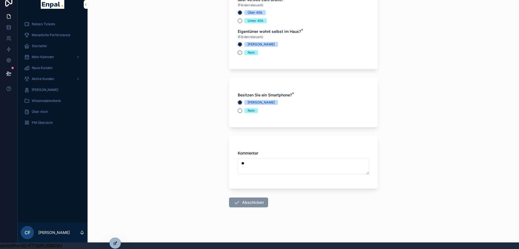
click at [111, 245] on div at bounding box center [115, 243] width 11 height 10
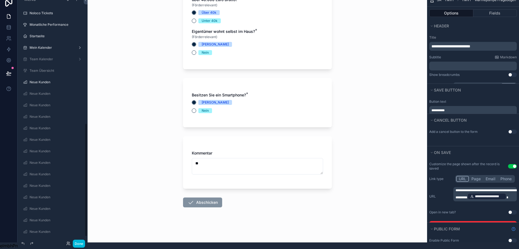
scroll to position [273, 0]
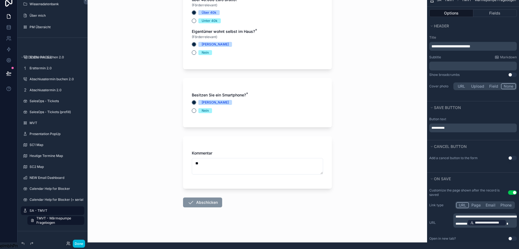
click at [204, 207] on span "Abschicken" at bounding box center [202, 202] width 39 height 10
click at [215, 202] on span "Abschicken" at bounding box center [202, 202] width 39 height 10
click at [466, 126] on p "**********" at bounding box center [474, 128] width 84 height 4
click at [458, 140] on div "Cancel button" at bounding box center [473, 146] width 92 height 12
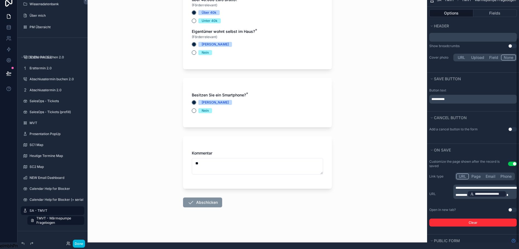
scroll to position [53, 0]
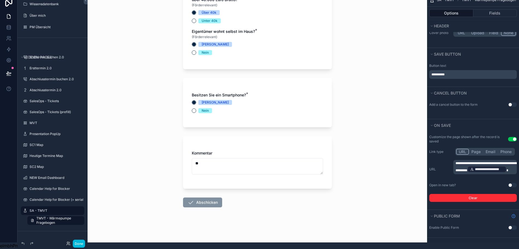
click at [475, 72] on p "**********" at bounding box center [474, 74] width 84 height 4
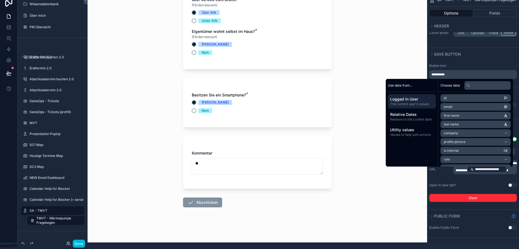
click at [480, 63] on div "Button text" at bounding box center [473, 65] width 88 height 4
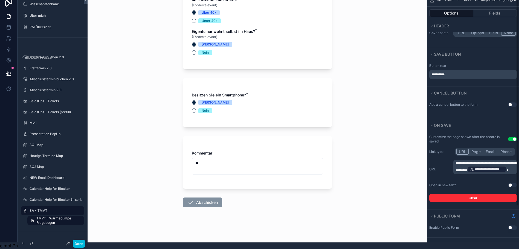
scroll to position [0, 0]
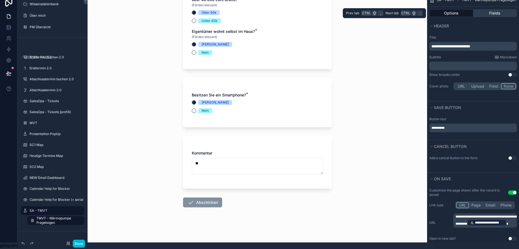
click at [494, 11] on button "Fields" at bounding box center [495, 13] width 44 height 8
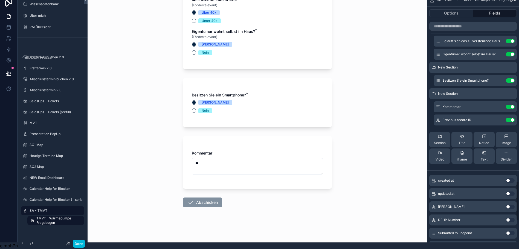
scroll to position [1197, 0]
click at [0, 0] on icon "scrollable content" at bounding box center [0, 0] width 0 height 0
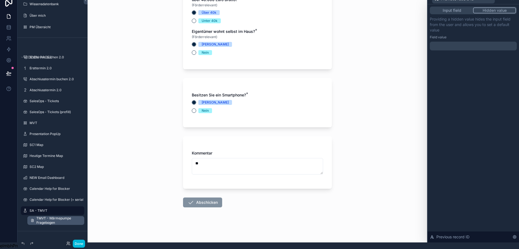
click at [51, 216] on span "TMVT - Wärmepumpe Fragebogen" at bounding box center [58, 220] width 45 height 9
click at [456, 7] on button "Input field" at bounding box center [452, 10] width 42 height 6
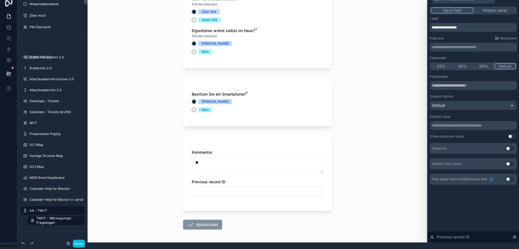
click at [203, 211] on div "Kommentar ** Previous record ID" at bounding box center [257, 173] width 149 height 76
click at [210, 195] on input "scrollable content" at bounding box center [257, 192] width 131 height 8
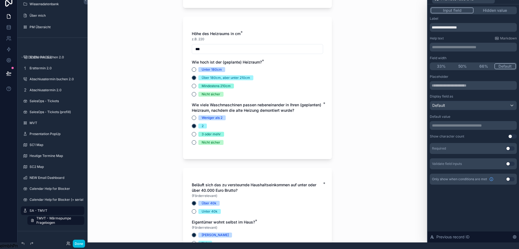
scroll to position [1847, 0]
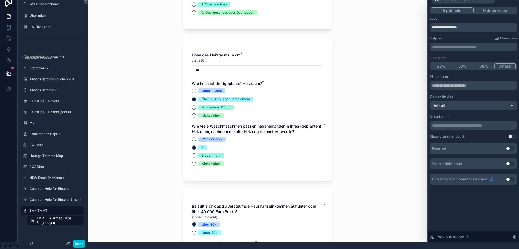
click at [504, 7] on button "Hidden value" at bounding box center [495, 10] width 42 height 6
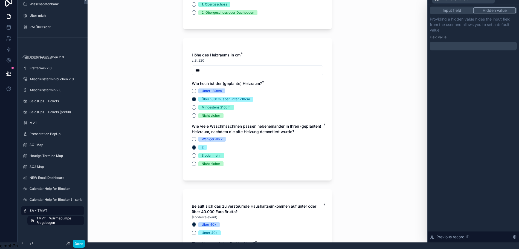
click at [473, 7] on div "Input field Hidden value" at bounding box center [473, 11] width 87 height 8
click at [464, 7] on button "Input field" at bounding box center [452, 10] width 42 height 6
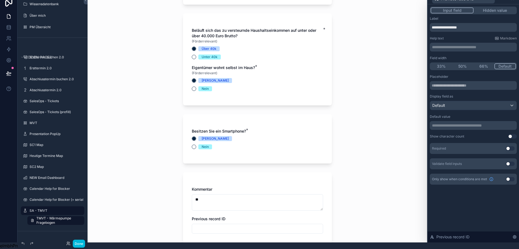
scroll to position [2083, 0]
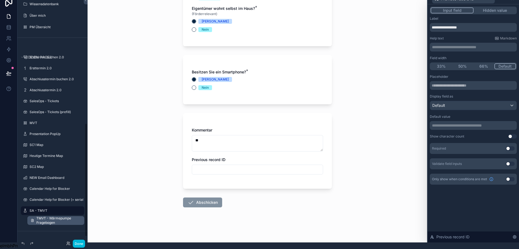
click at [41, 217] on span "TMVT - Wärmepumpe Fragebogen" at bounding box center [58, 220] width 45 height 9
click at [502, 7] on button "Hidden value" at bounding box center [495, 10] width 42 height 6
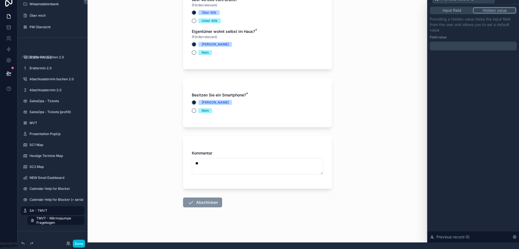
scroll to position [2060, 0]
click at [393, 65] on div "TMVT - Wärmepumpe Fragebogen Name PLZ Sind Sie als Privatperson (oder als GbR) …" at bounding box center [258, 117] width 340 height 249
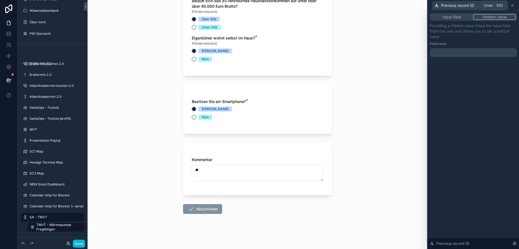
click at [515, 6] on icon at bounding box center [512, 5] width 4 height 4
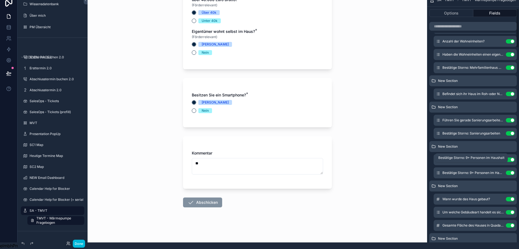
scroll to position [73, 0]
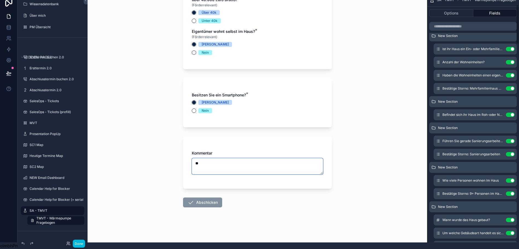
click at [221, 162] on textarea "**" at bounding box center [257, 166] width 131 height 16
type textarea "*"
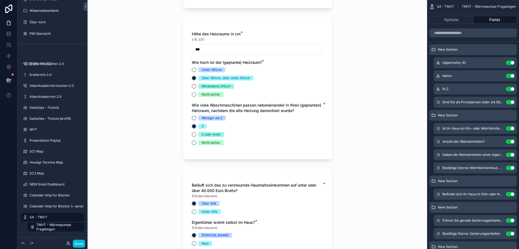
scroll to position [0, 4]
click at [370, 62] on div "TMVT - Wärmepumpe Fragebogen Name PLZ Sind Sie als Privatperson (oder als GbR) …" at bounding box center [258, 124] width 340 height 249
drag, startPoint x: 76, startPoint y: 242, endPoint x: 41, endPoint y: 151, distance: 96.9
click at [76, 242] on button "Done" at bounding box center [79, 243] width 12 height 8
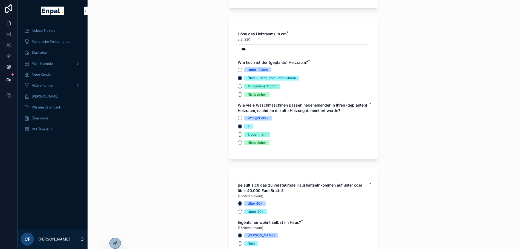
scroll to position [0, 0]
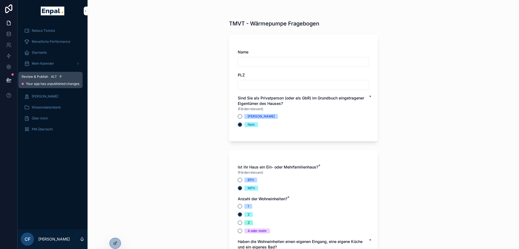
click at [6, 81] on icon at bounding box center [8, 79] width 5 height 3
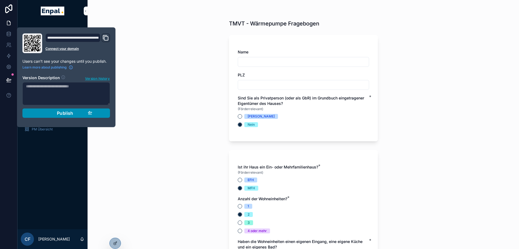
click at [57, 114] on span "Publish" at bounding box center [65, 112] width 16 height 5
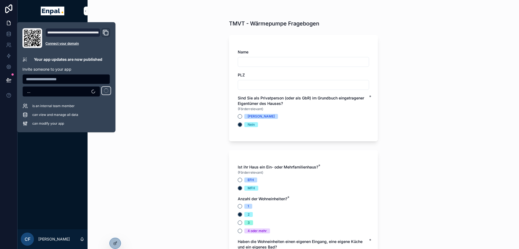
click at [150, 82] on div "TMVT - Wärmepumpe Fragebogen Name PLZ Sind Sie als Privatperson (oder als GbR) …" at bounding box center [304, 124] width 432 height 249
